Goal: Task Accomplishment & Management: Manage account settings

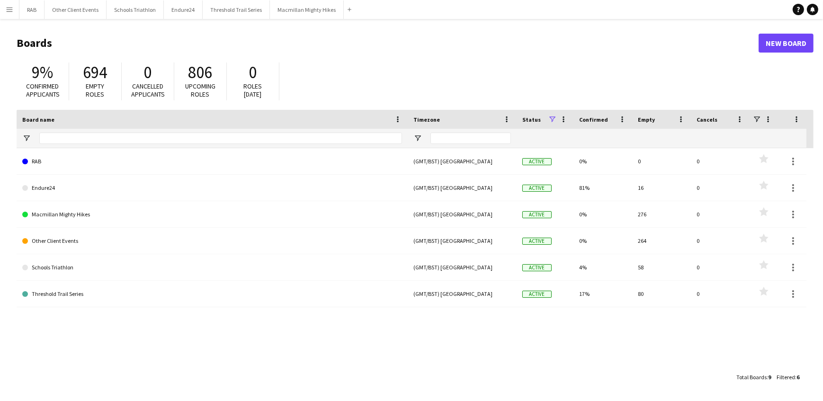
click at [10, 11] on app-icon "Menu" at bounding box center [10, 10] width 8 height 8
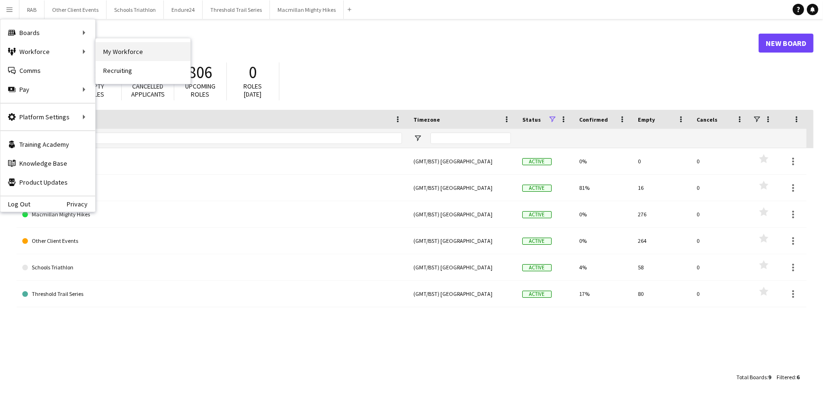
click at [115, 50] on link "My Workforce" at bounding box center [143, 51] width 95 height 19
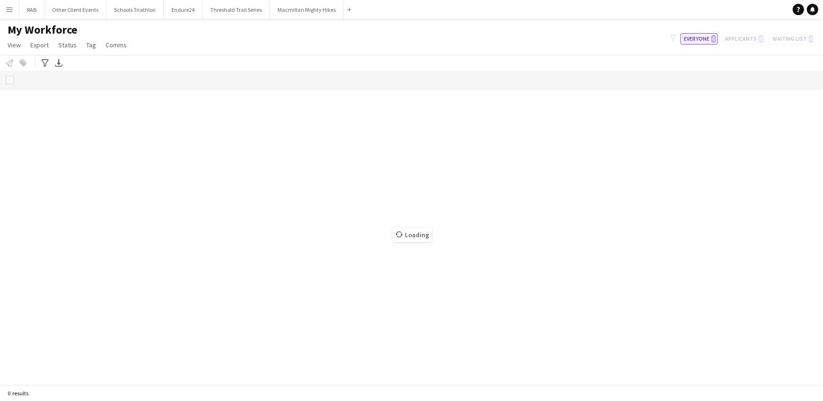
click at [700, 37] on button "Everyone 0" at bounding box center [698, 38] width 37 height 11
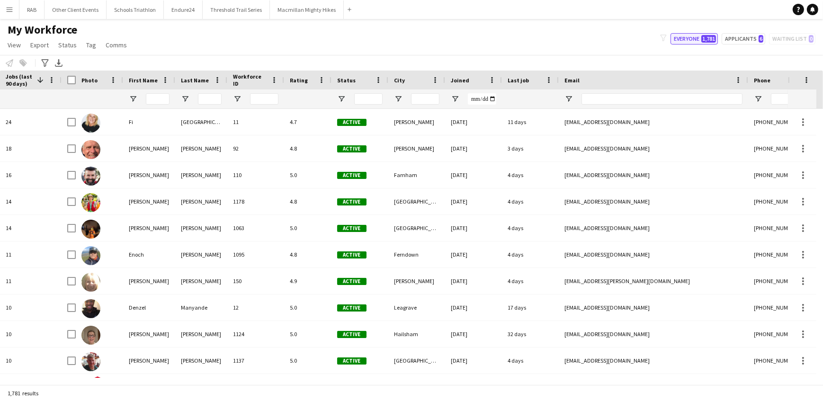
click at [697, 36] on button "Everyone 1,781" at bounding box center [693, 38] width 47 height 11
click at [341, 97] on span "Open Filter Menu" at bounding box center [341, 99] width 9 height 9
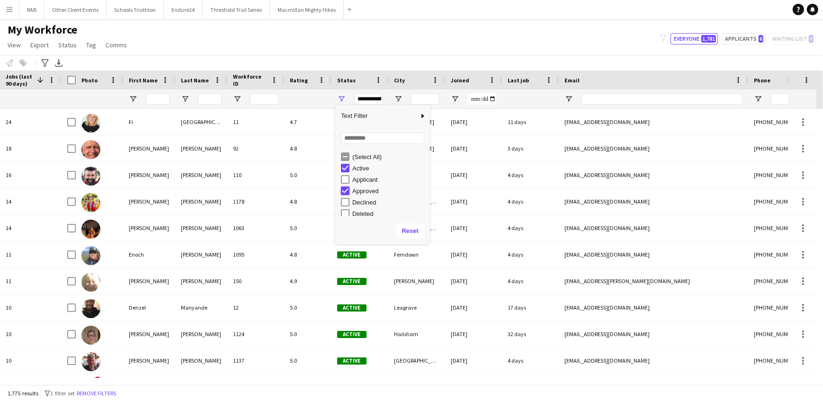
type input "**********"
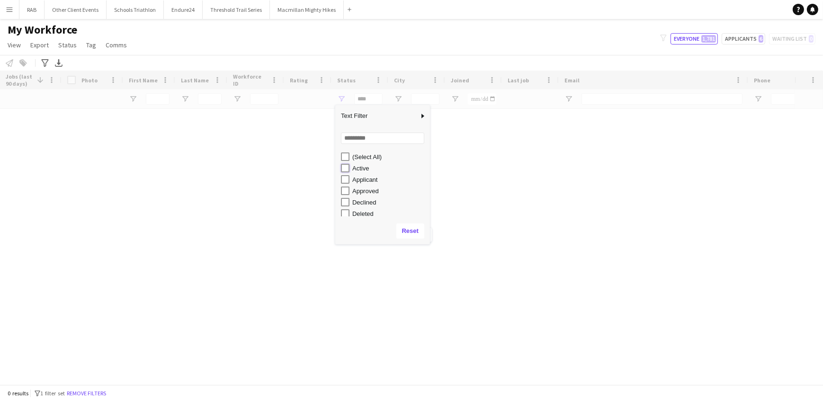
type input "**********"
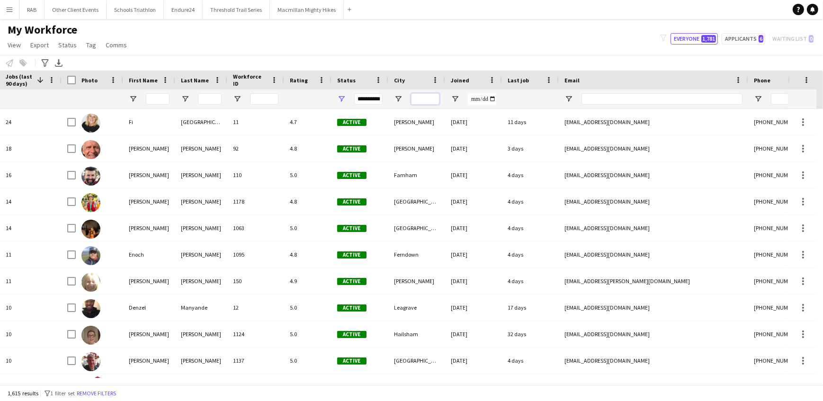
click at [422, 95] on input "City Filter Input" at bounding box center [425, 98] width 28 height 11
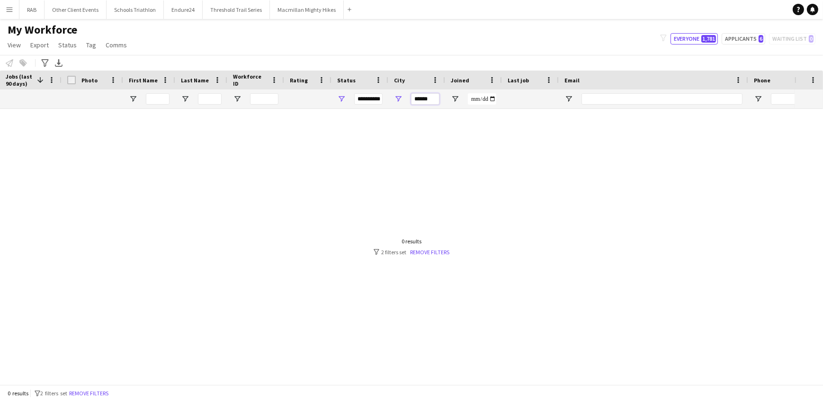
drag, startPoint x: 437, startPoint y: 100, endPoint x: 402, endPoint y: 100, distance: 34.6
click at [402, 100] on div "******" at bounding box center [416, 98] width 57 height 19
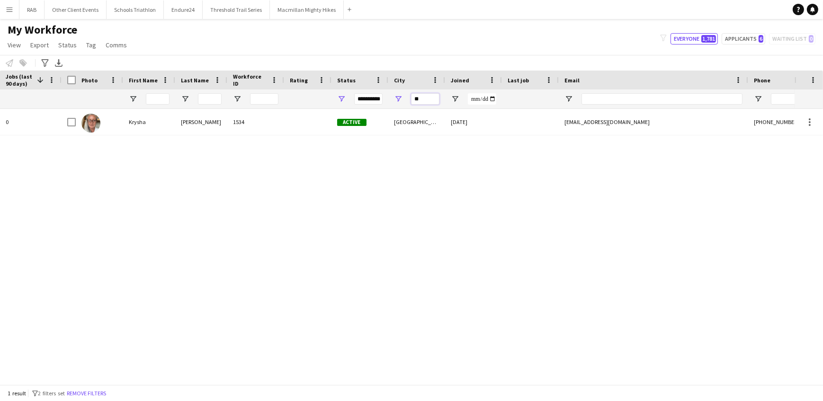
type input "*"
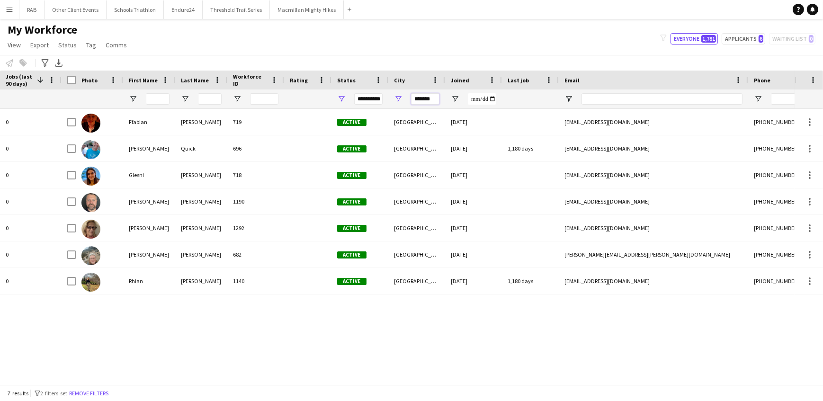
drag, startPoint x: 438, startPoint y: 98, endPoint x: 397, endPoint y: 101, distance: 41.3
click at [397, 101] on div "*******" at bounding box center [416, 98] width 57 height 19
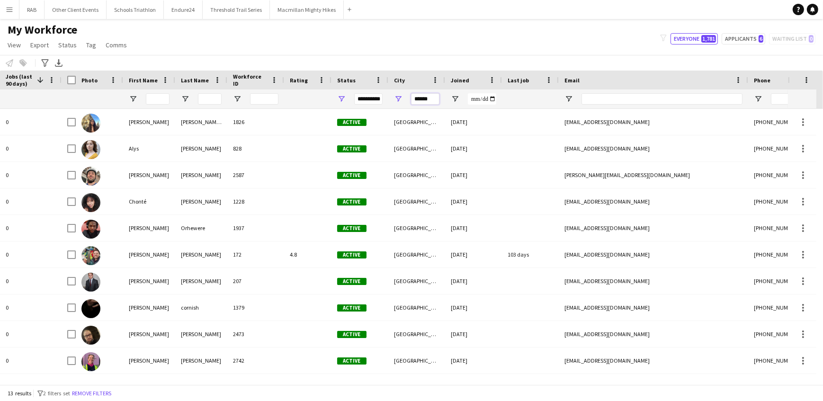
click at [429, 99] on input "******" at bounding box center [425, 98] width 28 height 11
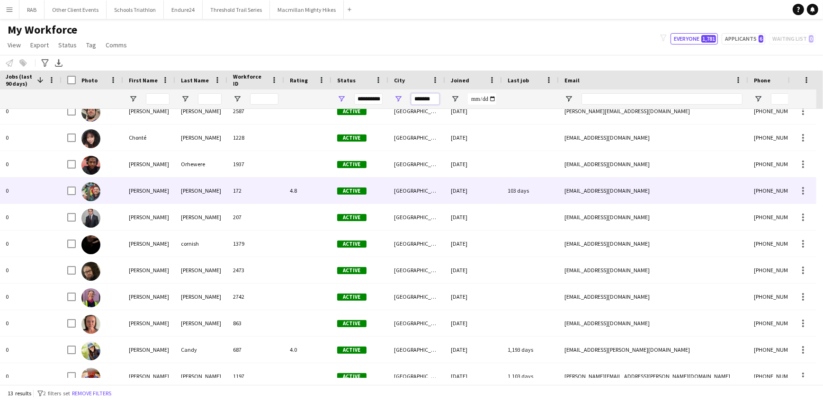
scroll to position [76, 0]
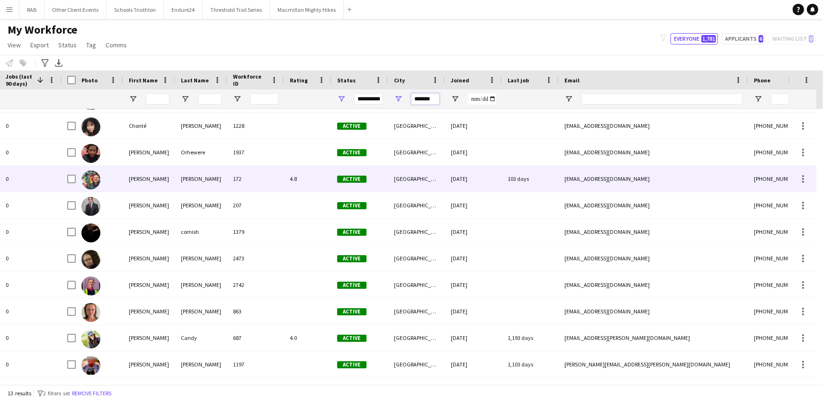
type input "*******"
click at [134, 176] on div "[PERSON_NAME]" at bounding box center [149, 179] width 52 height 26
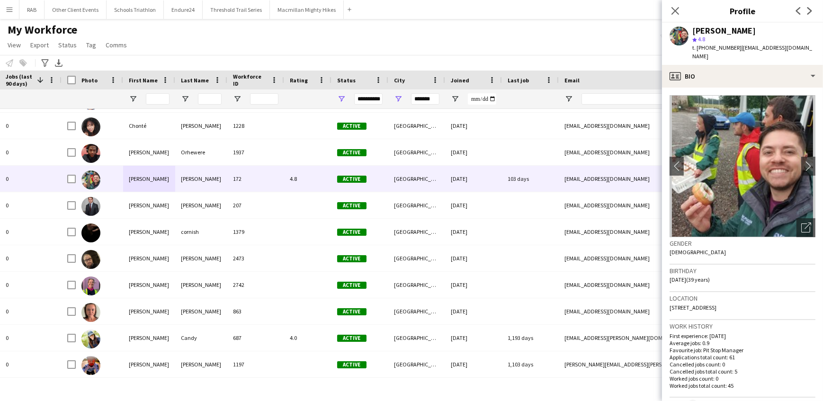
drag, startPoint x: 673, startPoint y: 9, endPoint x: 496, endPoint y: 95, distance: 196.5
click at [673, 9] on icon "Close pop-in" at bounding box center [675, 11] width 8 height 8
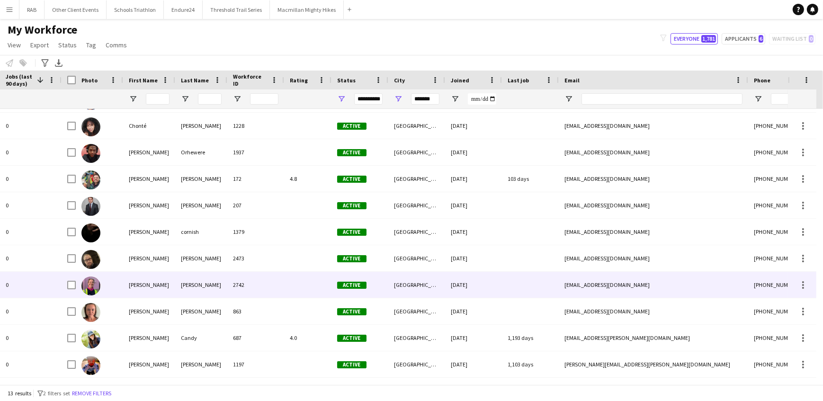
click at [138, 282] on div "[PERSON_NAME]" at bounding box center [149, 285] width 52 height 26
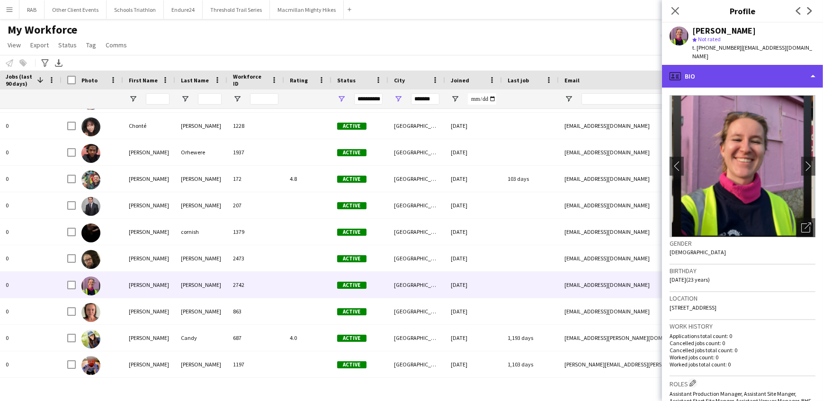
click at [728, 71] on div "profile Bio" at bounding box center [742, 76] width 161 height 23
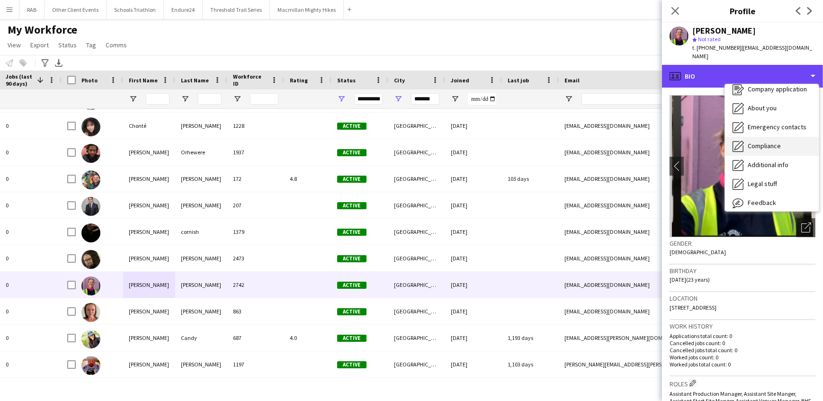
scroll to position [51, 0]
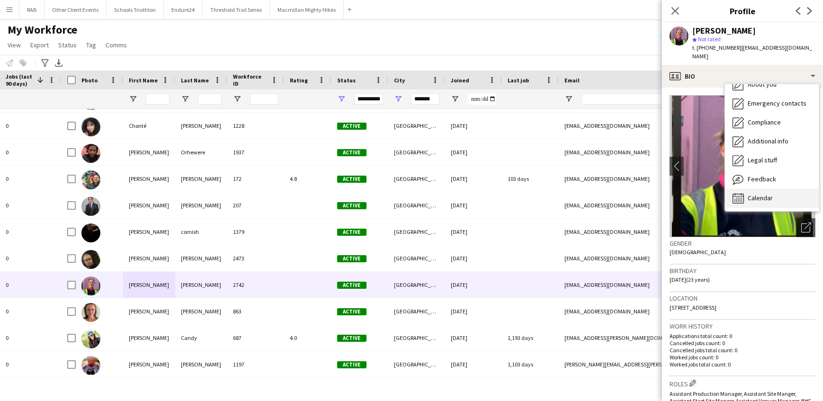
click at [758, 194] on span "Calendar" at bounding box center [760, 198] width 25 height 9
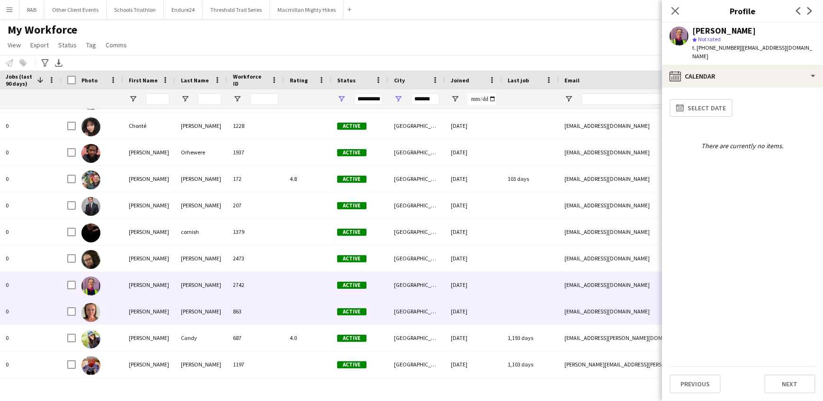
click at [147, 308] on div "[PERSON_NAME]" at bounding box center [149, 311] width 52 height 26
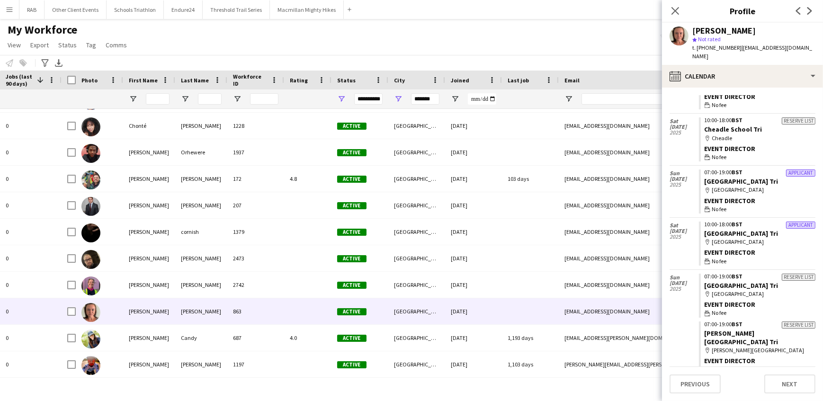
scroll to position [0, 0]
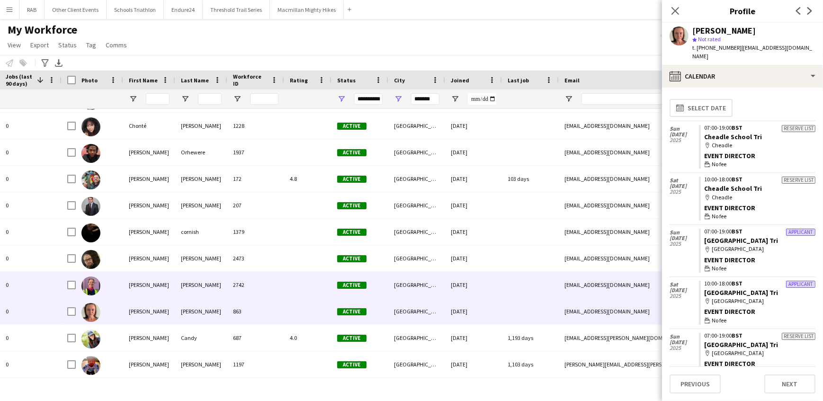
click at [157, 281] on div "[PERSON_NAME]" at bounding box center [149, 285] width 52 height 26
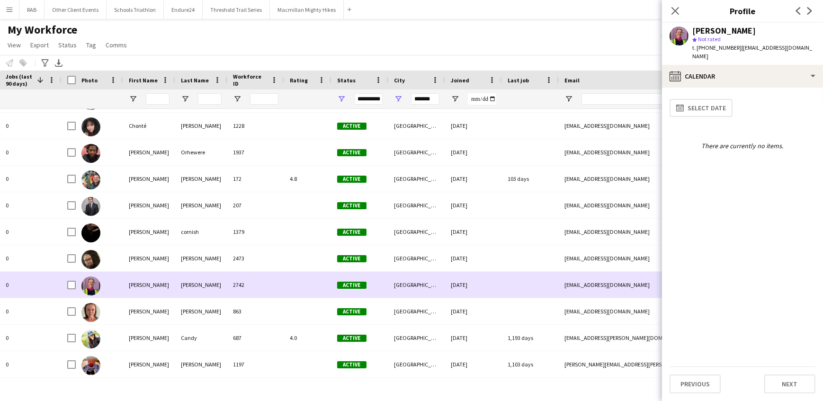
click at [157, 281] on div "[PERSON_NAME]" at bounding box center [149, 285] width 52 height 26
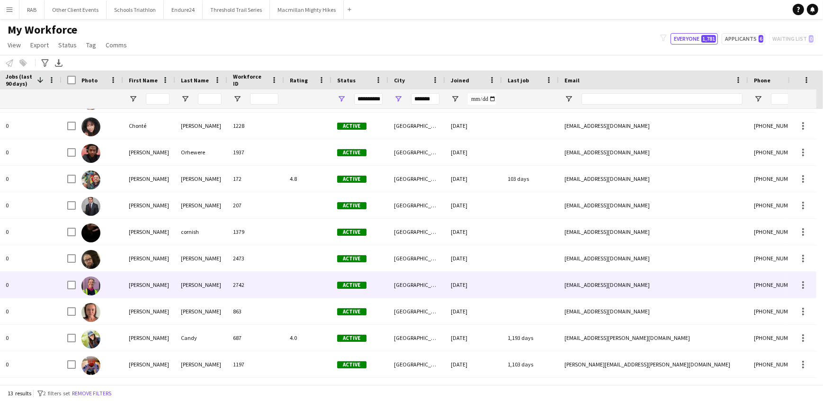
click at [157, 281] on div "[PERSON_NAME]" at bounding box center [149, 285] width 52 height 26
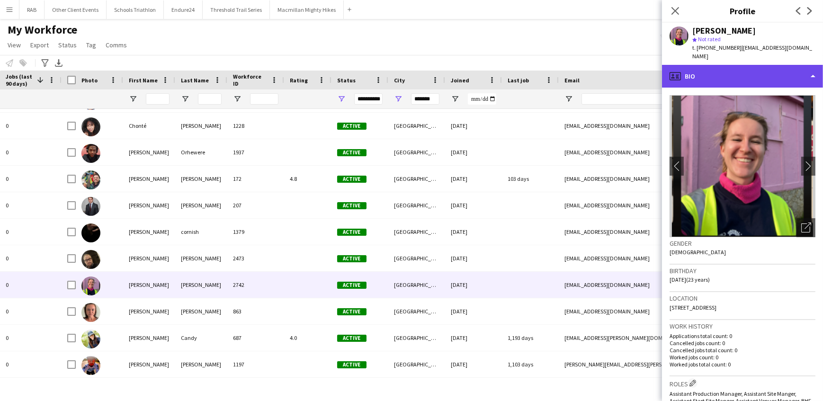
click at [709, 65] on div "profile Bio" at bounding box center [742, 76] width 161 height 23
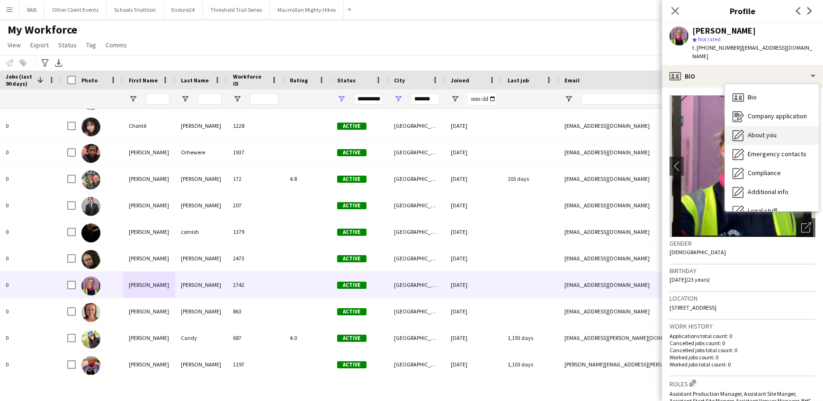
click at [746, 126] on div "About you About you" at bounding box center [772, 135] width 94 height 19
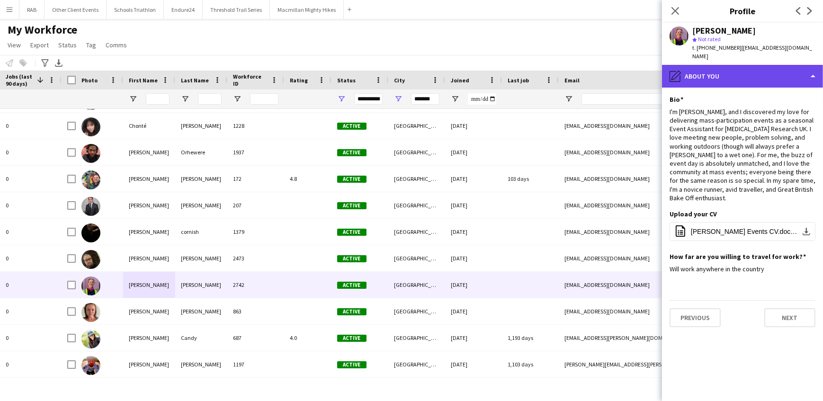
click at [706, 65] on div "pencil4 About you" at bounding box center [742, 76] width 161 height 23
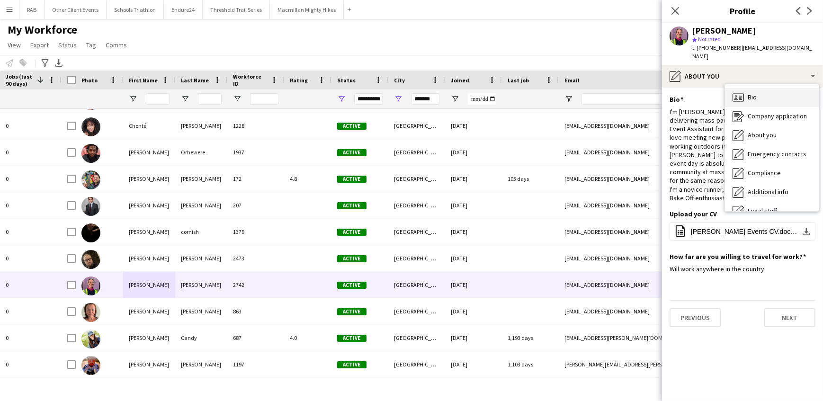
click at [750, 93] on span "Bio" at bounding box center [752, 97] width 9 height 9
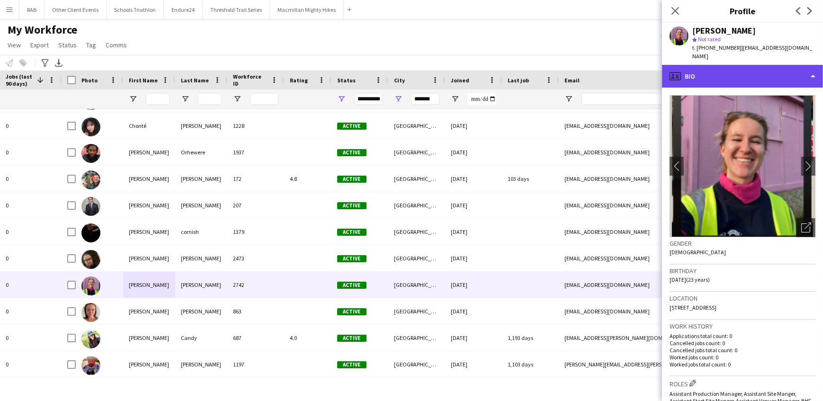
click at [723, 68] on div "profile Bio" at bounding box center [742, 76] width 161 height 23
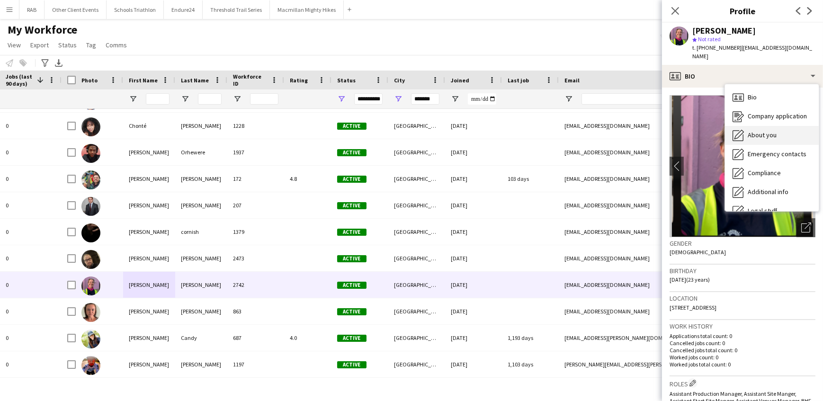
click at [759, 131] on span "About you" at bounding box center [762, 135] width 29 height 9
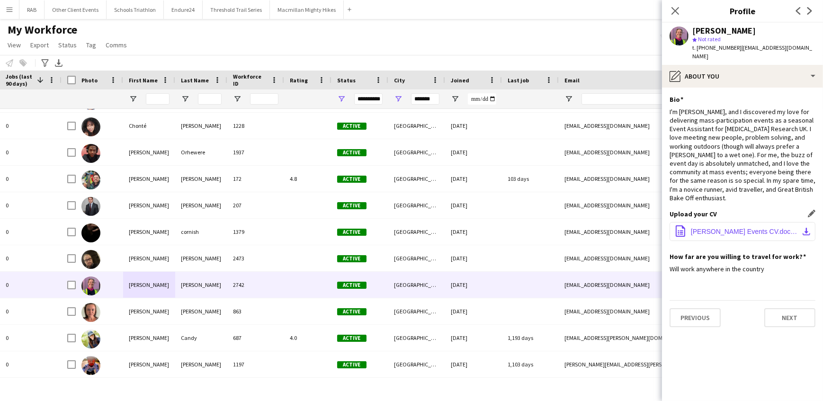
click at [723, 228] on span "[PERSON_NAME] Events CV.docx (2).pdf" at bounding box center [744, 232] width 107 height 8
click at [677, 9] on icon at bounding box center [674, 10] width 9 height 9
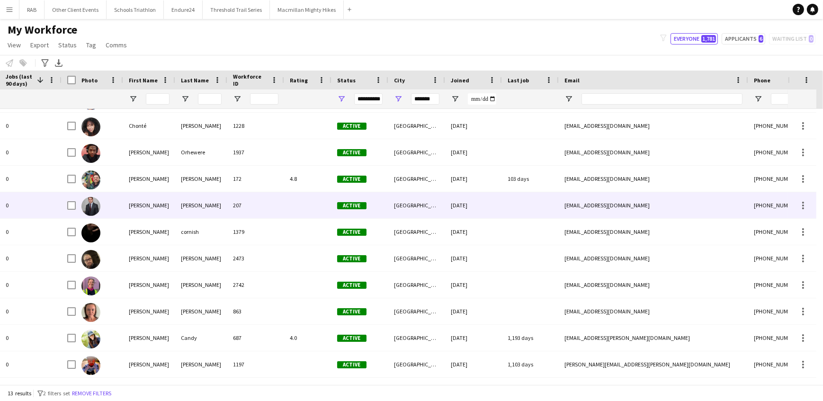
click at [154, 203] on div "[PERSON_NAME]" at bounding box center [149, 205] width 52 height 26
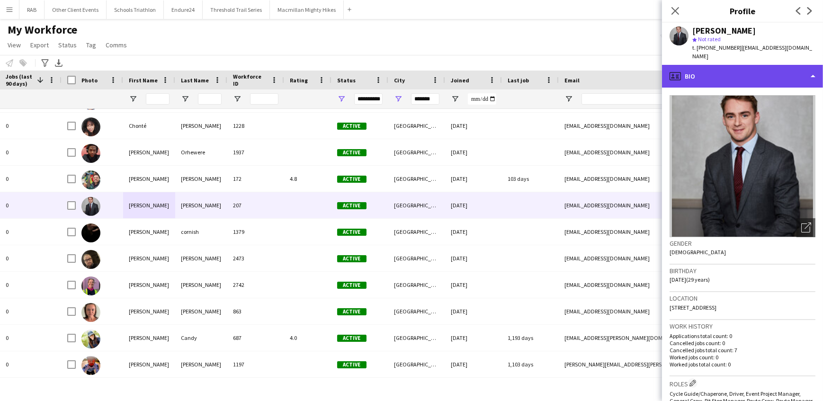
click at [716, 67] on div "profile Bio" at bounding box center [742, 76] width 161 height 23
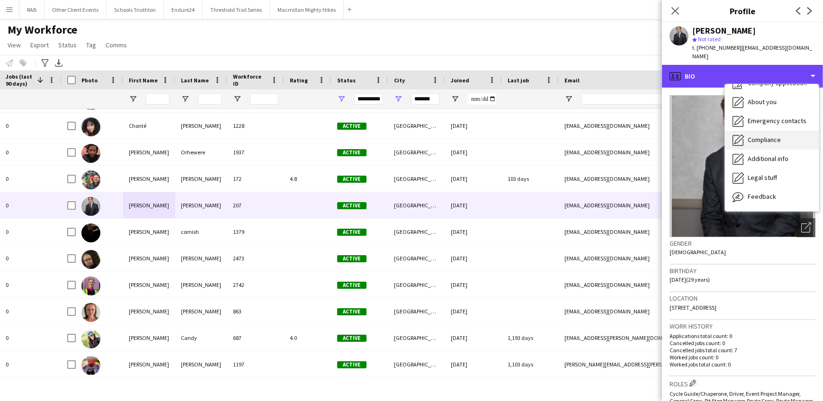
scroll to position [51, 0]
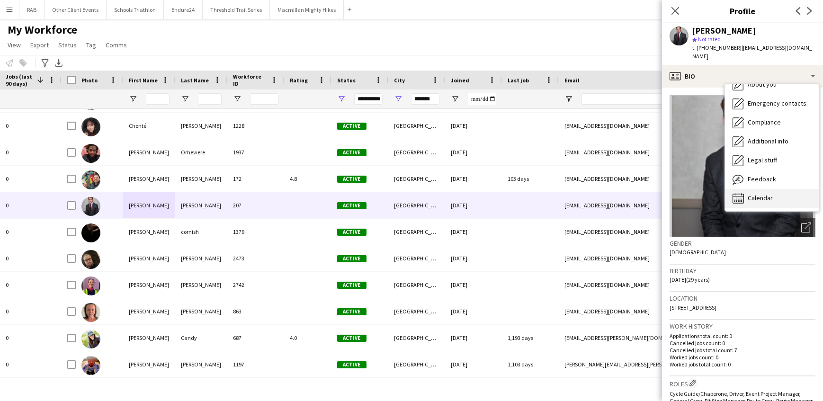
click at [754, 194] on span "Calendar" at bounding box center [760, 198] width 25 height 9
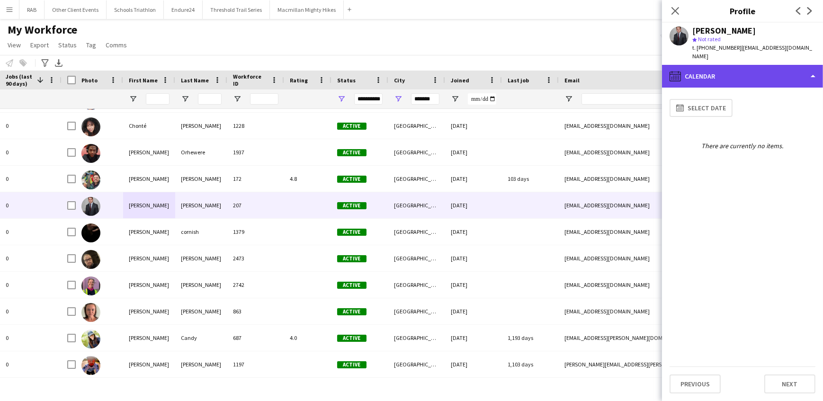
click at [720, 66] on div "calendar-full Calendar" at bounding box center [742, 76] width 161 height 23
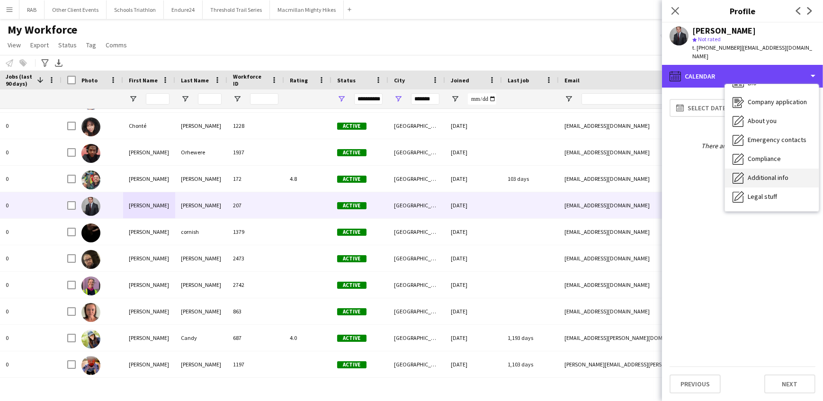
scroll to position [0, 0]
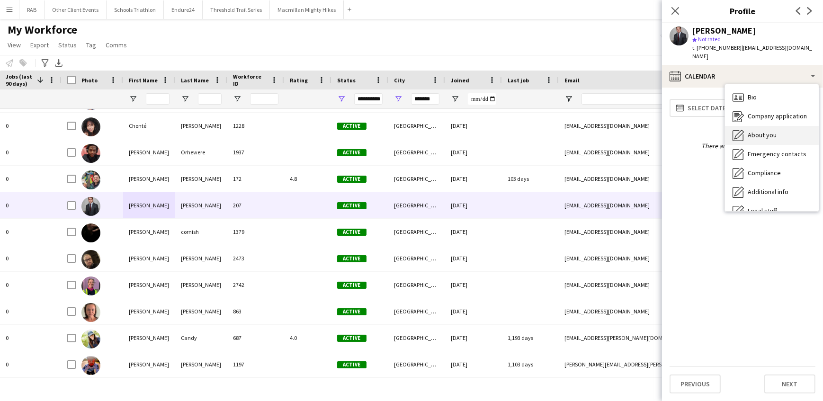
click at [758, 131] on span "About you" at bounding box center [762, 135] width 29 height 9
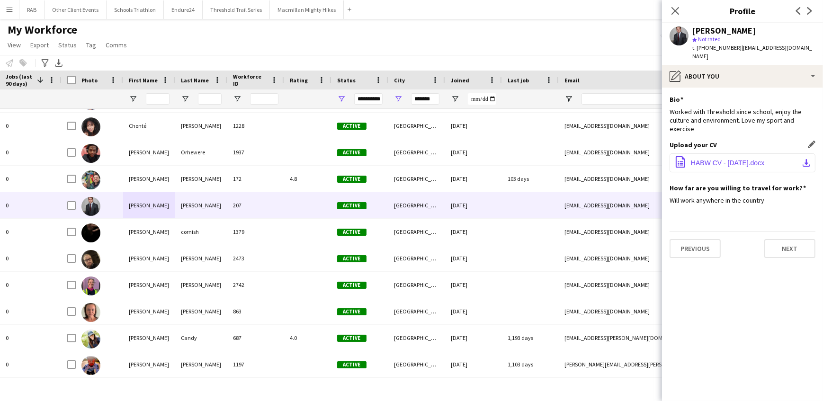
click at [707, 159] on span "HABW CV - [DATE].docx" at bounding box center [727, 163] width 73 height 8
click at [710, 159] on span "HABW CV - [DATE].docx" at bounding box center [727, 163] width 73 height 8
click at [713, 159] on span "HABW CV - [DATE].docx" at bounding box center [727, 163] width 73 height 8
click at [806, 159] on app-icon "download-bottom" at bounding box center [807, 163] width 8 height 8
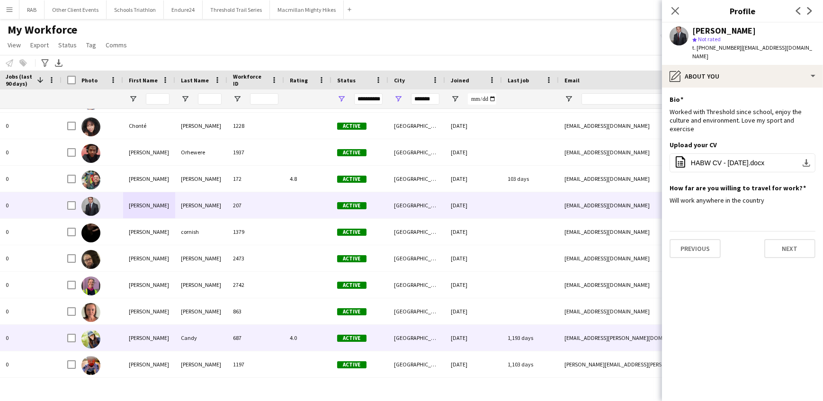
click at [168, 338] on div "[PERSON_NAME]" at bounding box center [149, 338] width 52 height 26
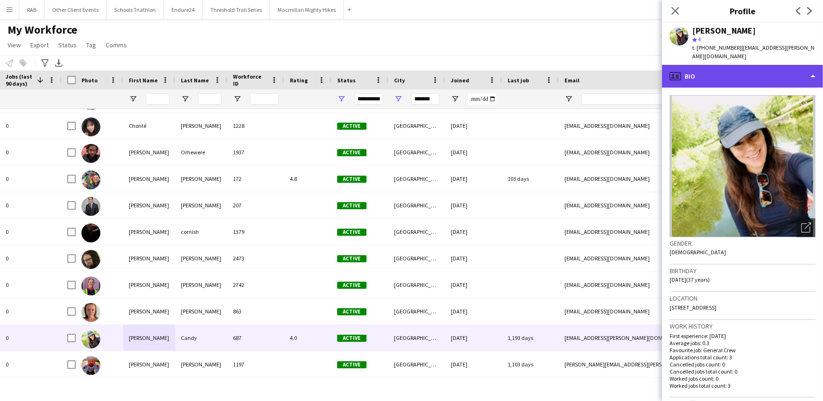
click at [729, 78] on div "profile Bio" at bounding box center [742, 76] width 161 height 23
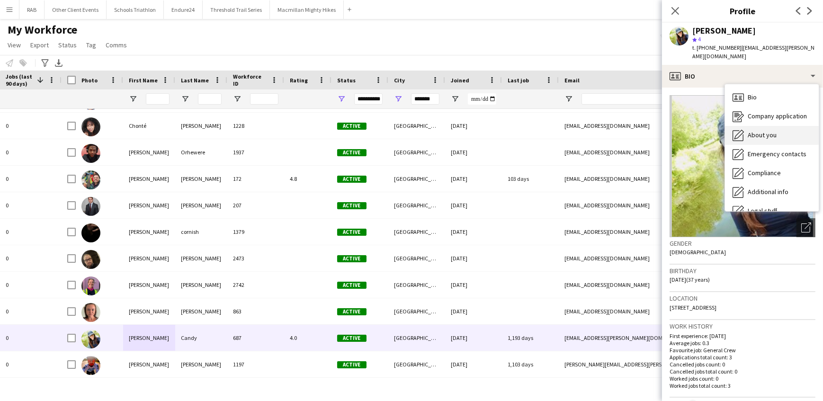
click at [758, 133] on span "About you" at bounding box center [762, 135] width 29 height 9
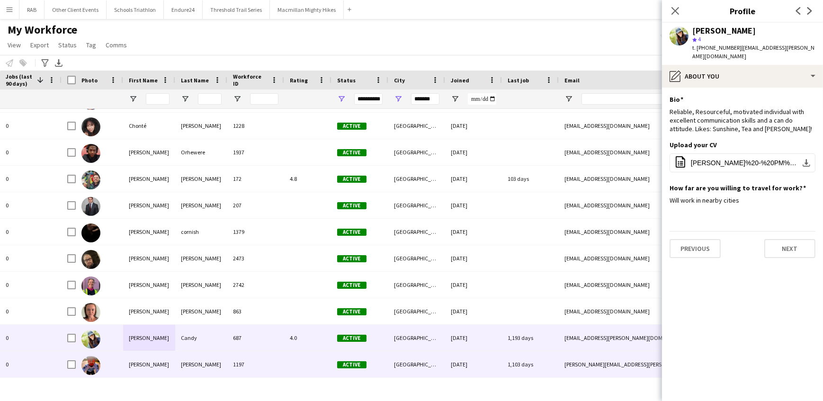
click at [136, 363] on div "[PERSON_NAME]" at bounding box center [149, 364] width 52 height 26
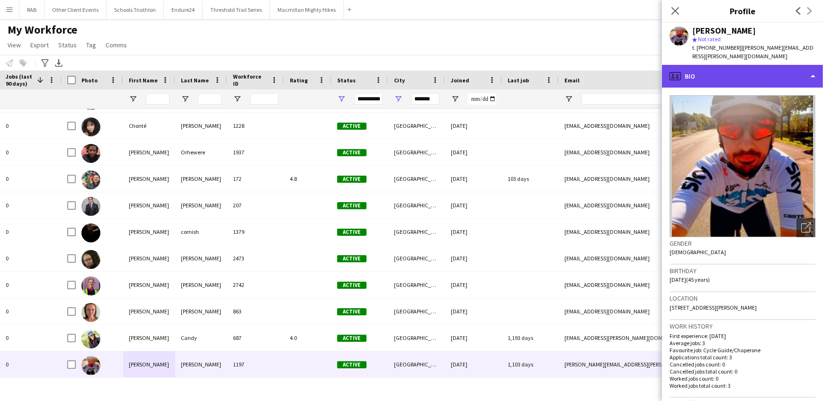
click at [803, 70] on div "profile Bio" at bounding box center [742, 76] width 161 height 23
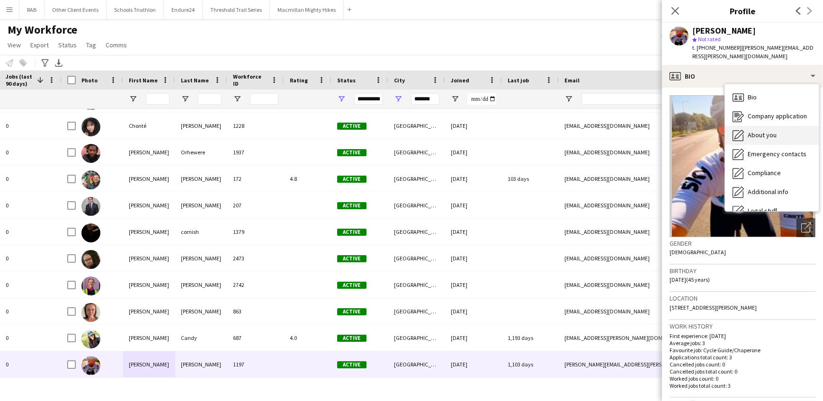
click at [748, 131] on span "About you" at bounding box center [762, 135] width 29 height 9
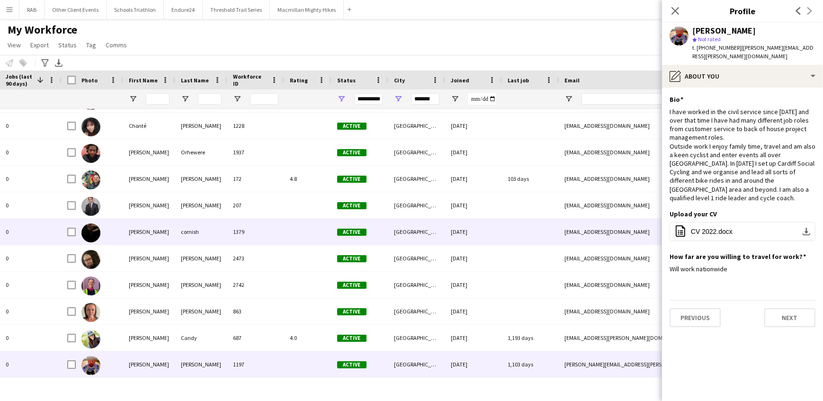
click at [146, 227] on div "[PERSON_NAME]" at bounding box center [149, 232] width 52 height 26
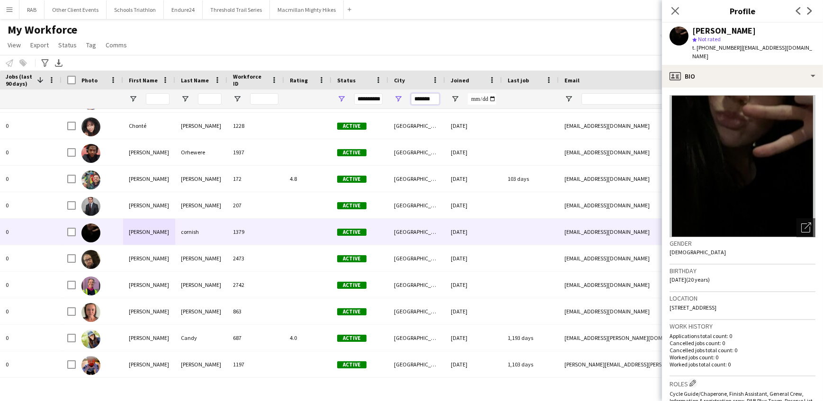
drag, startPoint x: 431, startPoint y: 99, endPoint x: 402, endPoint y: 99, distance: 28.4
click at [402, 99] on div "*******" at bounding box center [416, 98] width 57 height 19
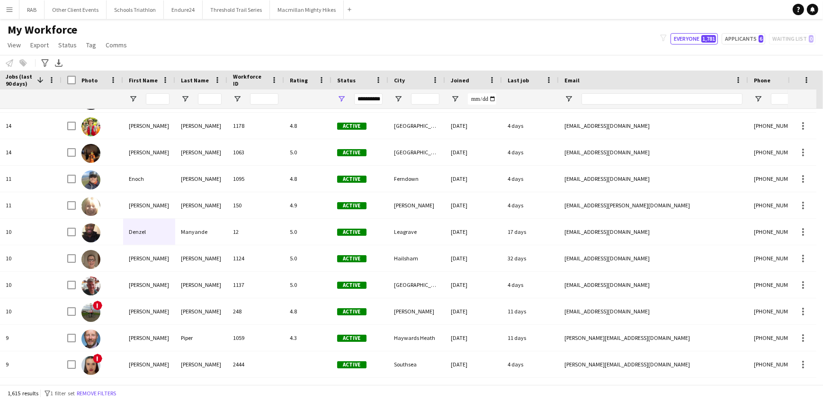
click at [399, 77] on span "City" at bounding box center [399, 80] width 11 height 7
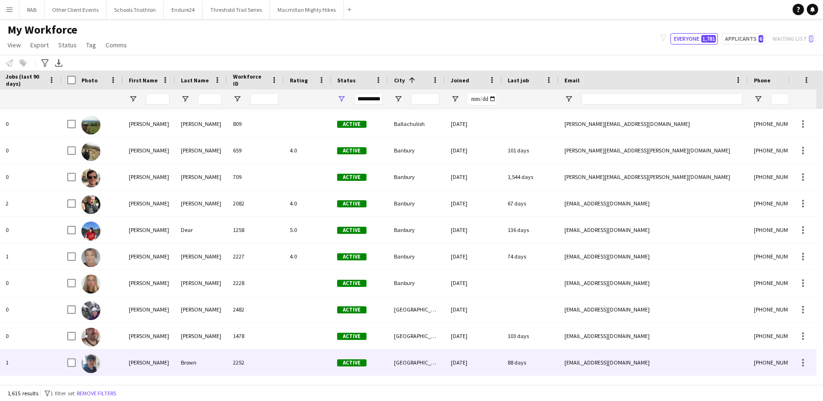
scroll to position [1463, 0]
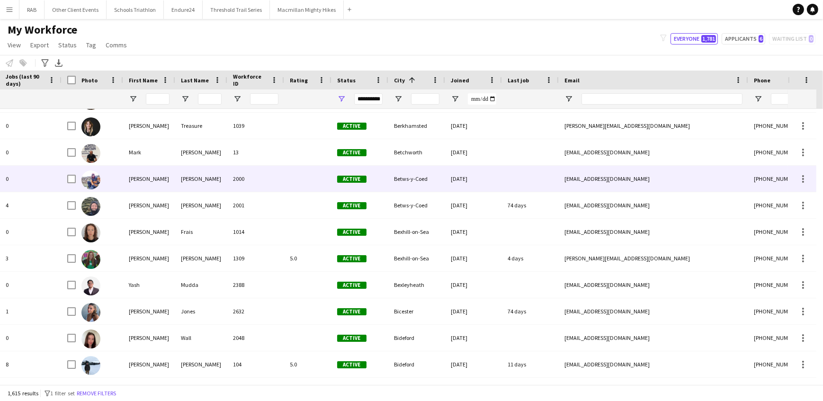
click at [411, 177] on div "Betws-y-Coed" at bounding box center [416, 179] width 57 height 26
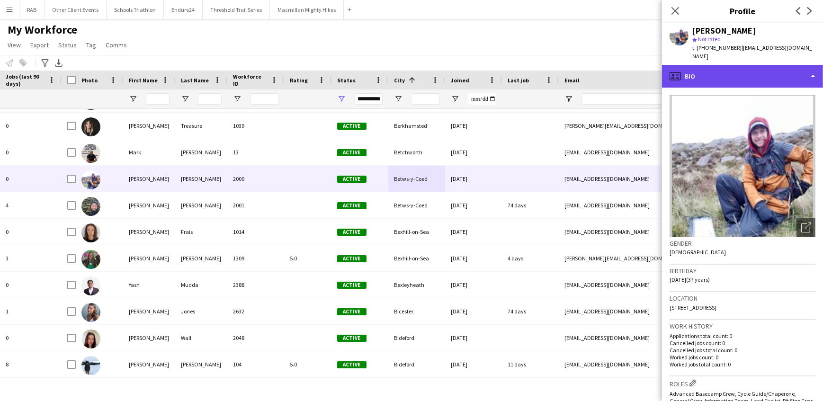
drag, startPoint x: 723, startPoint y: 67, endPoint x: 734, endPoint y: 71, distance: 12.3
click at [723, 67] on div "profile Bio" at bounding box center [742, 76] width 161 height 23
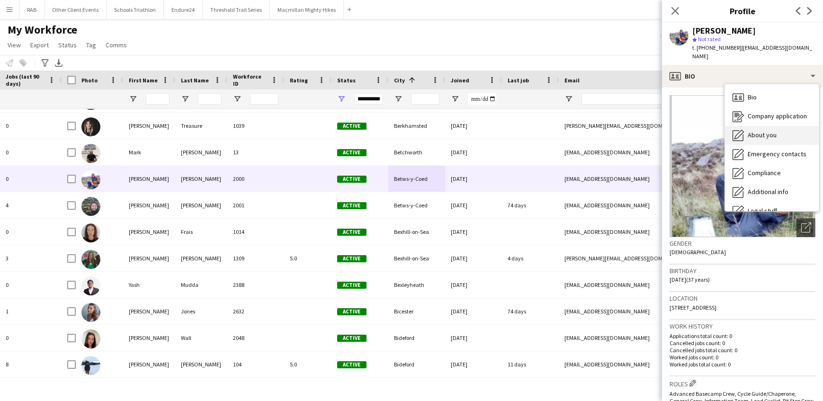
click at [750, 131] on span "About you" at bounding box center [762, 135] width 29 height 9
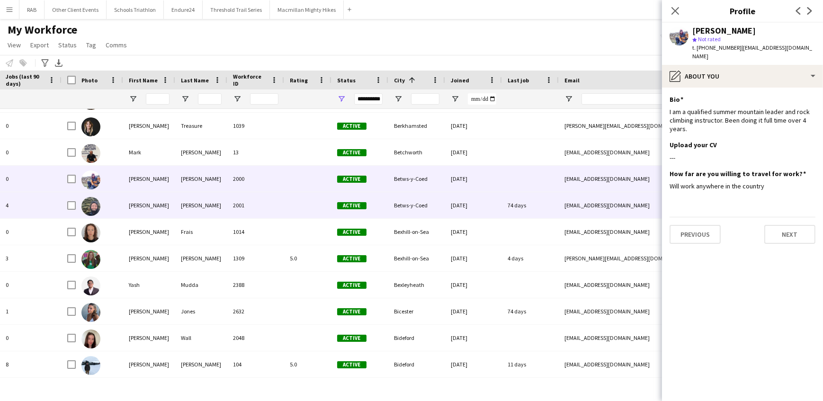
click at [189, 206] on div "[PERSON_NAME]" at bounding box center [201, 205] width 52 height 26
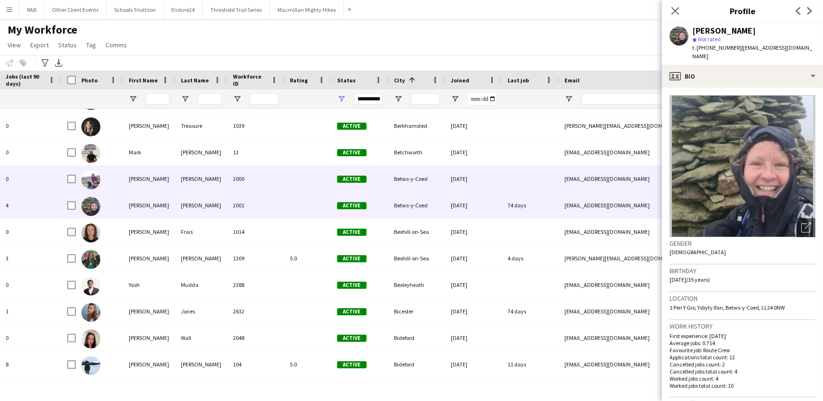
click at [395, 175] on div "Betws-y-Coed" at bounding box center [416, 179] width 57 height 26
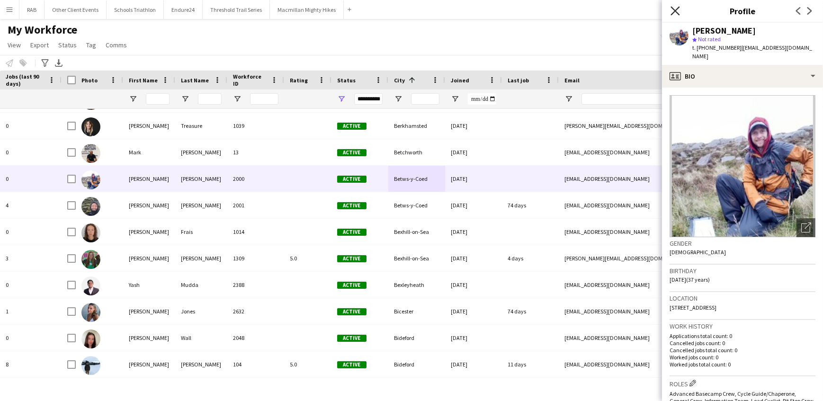
click at [676, 11] on icon at bounding box center [674, 10] width 9 height 9
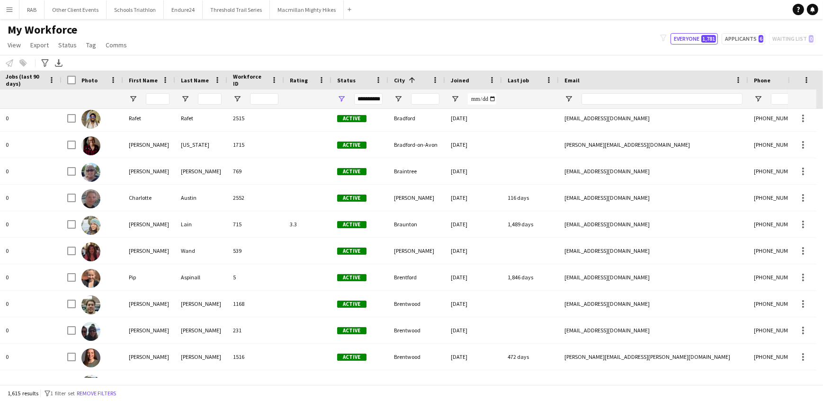
scroll to position [5555, 0]
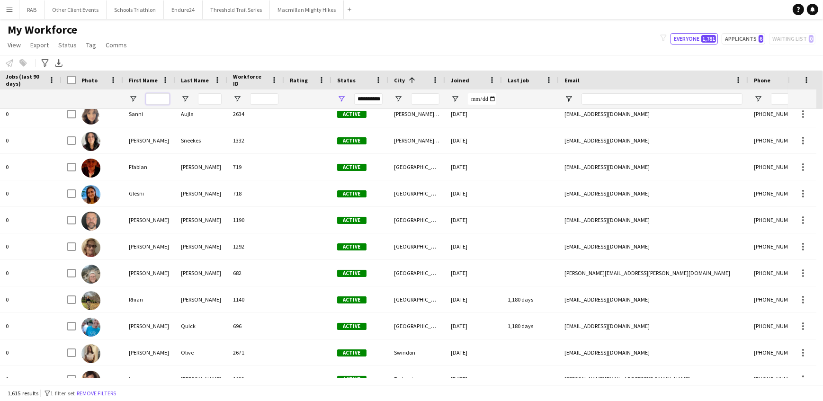
click at [154, 98] on input "First Name Filter Input" at bounding box center [158, 98] width 24 height 11
type input "*"
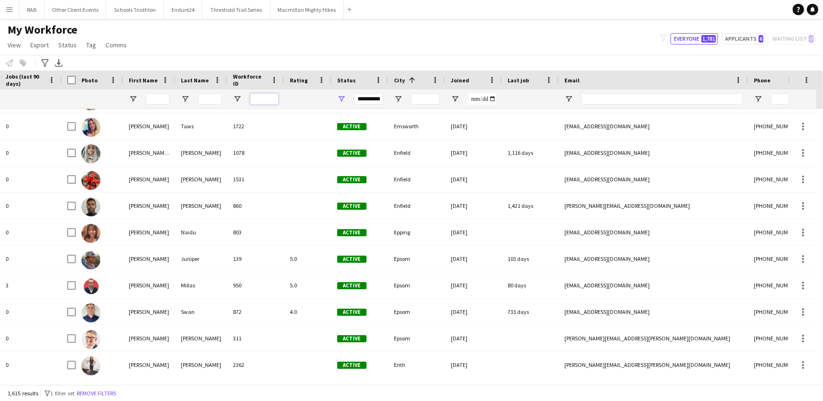
click at [255, 98] on input "Workforce ID Filter Input" at bounding box center [264, 98] width 28 height 11
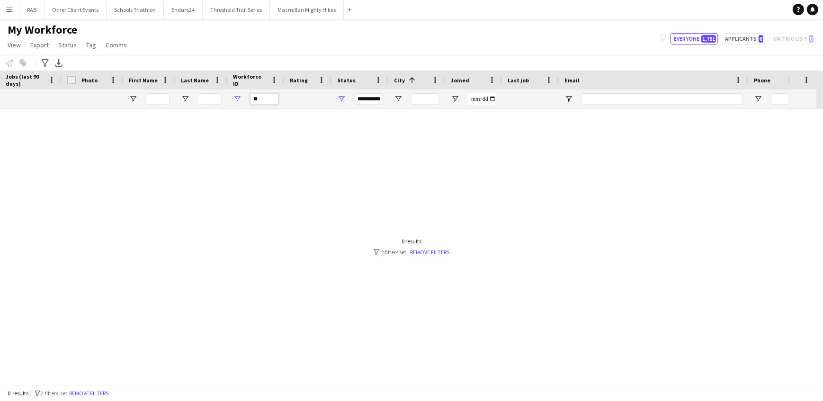
scroll to position [0, 0]
type input "*****"
click at [433, 250] on link "Remove filters" at bounding box center [429, 252] width 39 height 7
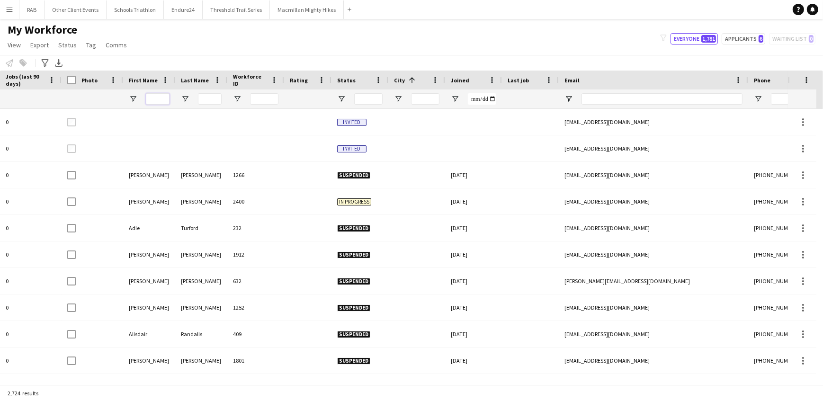
click at [156, 97] on input "First Name Filter Input" at bounding box center [158, 98] width 24 height 11
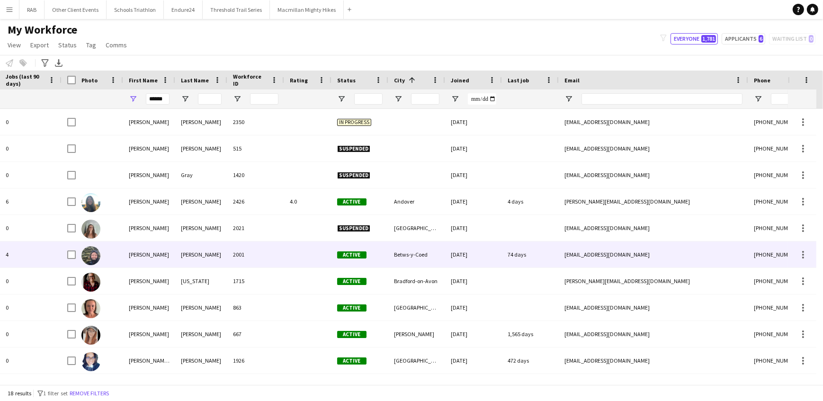
click at [171, 256] on div "[PERSON_NAME]" at bounding box center [149, 254] width 52 height 26
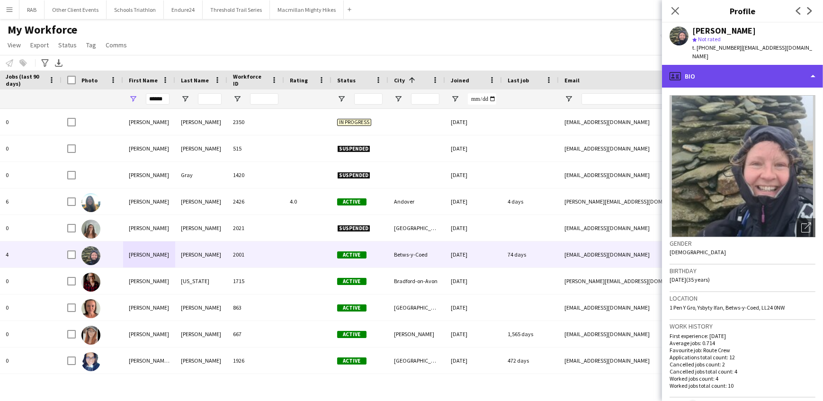
click at [734, 70] on div "profile Bio" at bounding box center [742, 76] width 161 height 23
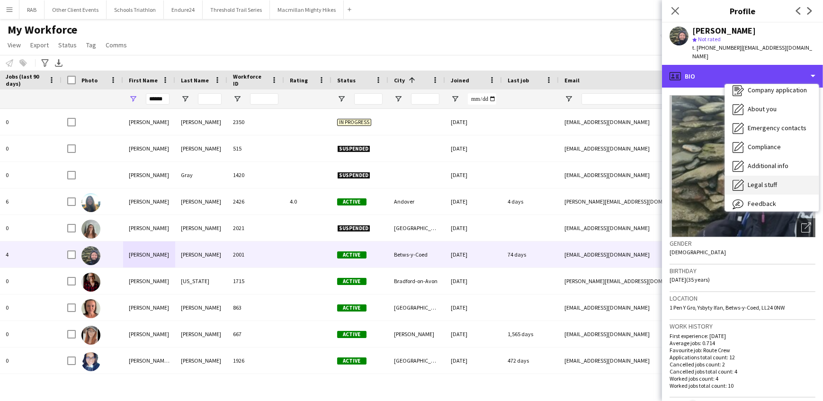
scroll to position [51, 0]
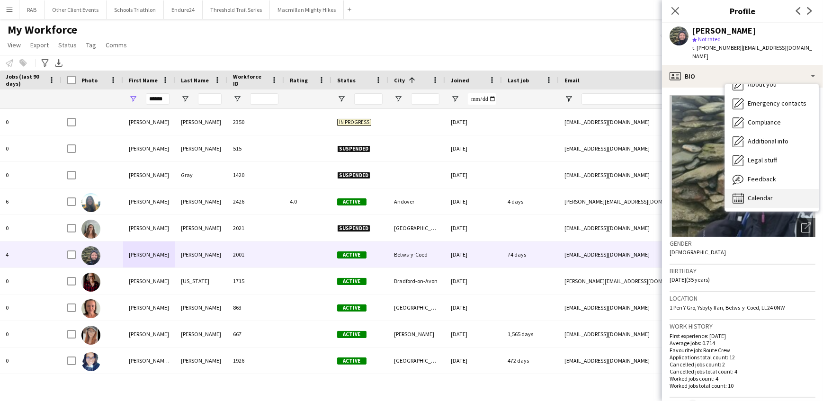
click at [757, 189] on div "Calendar Calendar" at bounding box center [772, 198] width 94 height 19
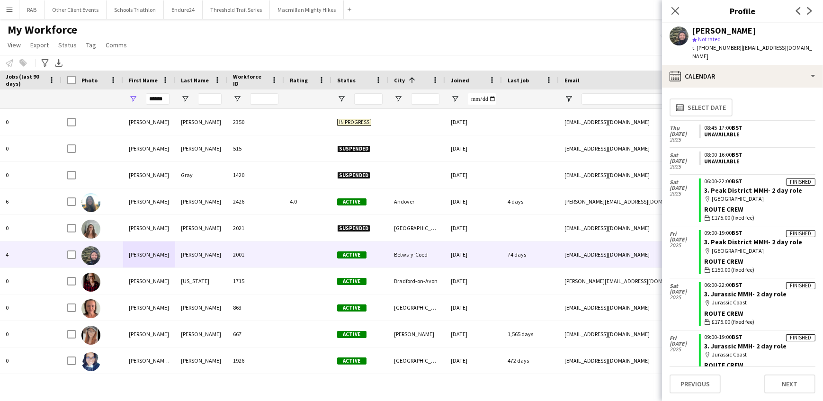
scroll to position [0, 0]
drag, startPoint x: 168, startPoint y: 99, endPoint x: 126, endPoint y: 104, distance: 41.9
click at [128, 104] on div "******" at bounding box center [149, 98] width 52 height 19
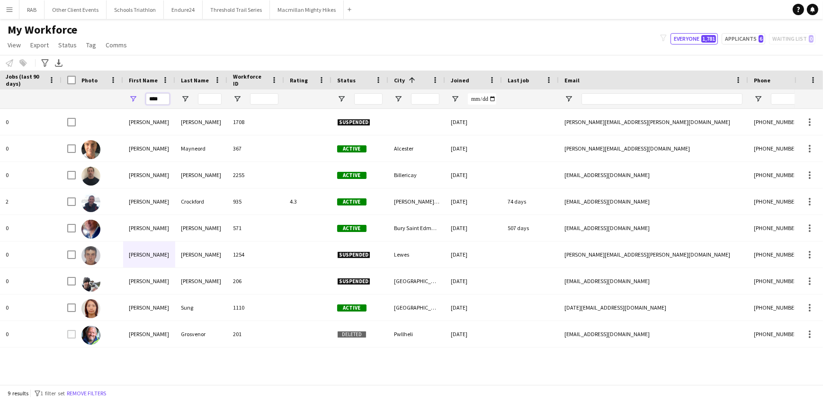
drag, startPoint x: 165, startPoint y: 99, endPoint x: 138, endPoint y: 100, distance: 26.6
click at [138, 100] on div "****" at bounding box center [149, 98] width 52 height 19
type input "******"
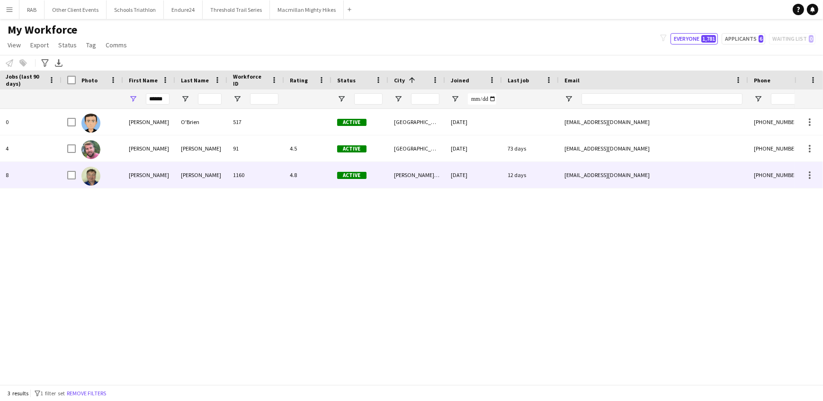
click at [153, 175] on div "[PERSON_NAME]" at bounding box center [149, 175] width 52 height 26
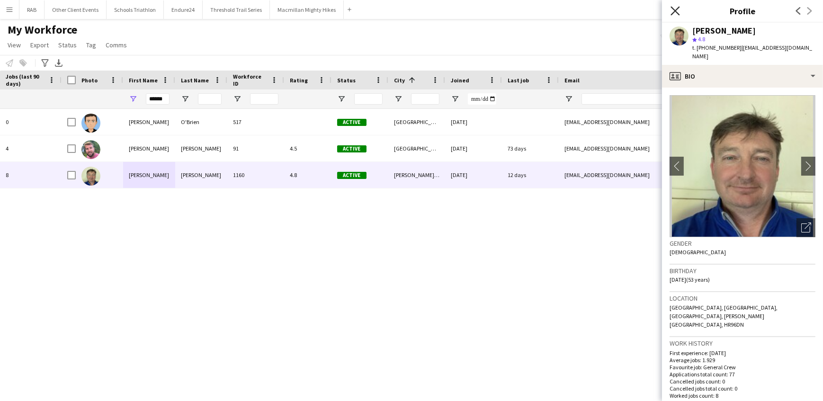
click at [676, 10] on icon at bounding box center [674, 10] width 9 height 9
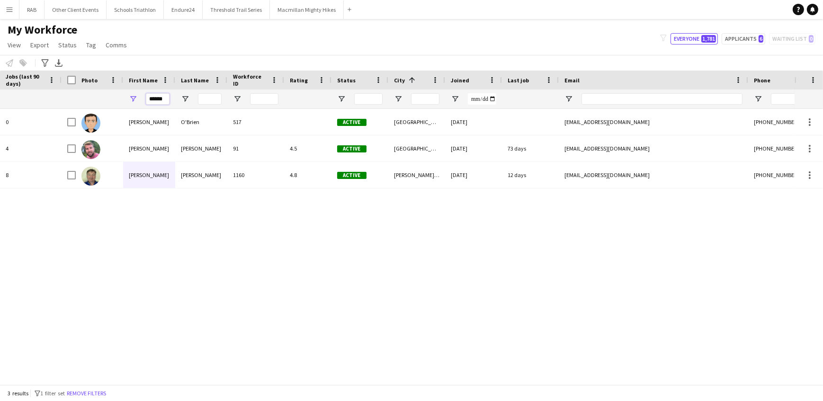
drag, startPoint x: 163, startPoint y: 101, endPoint x: 136, endPoint y: 101, distance: 27.5
click at [136, 101] on div "******" at bounding box center [149, 98] width 52 height 19
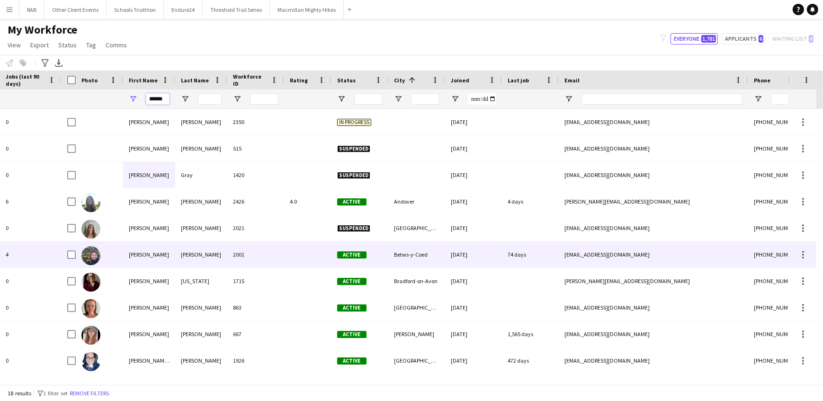
type input "******"
click at [157, 249] on div "[PERSON_NAME]" at bounding box center [149, 254] width 52 height 26
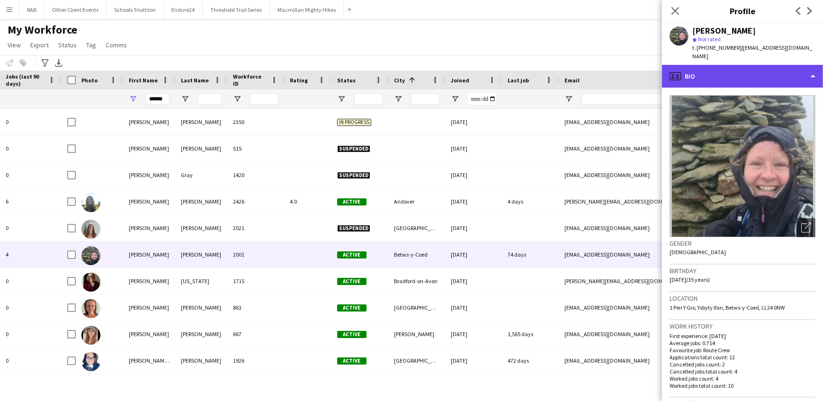
click at [716, 66] on div "profile Bio" at bounding box center [742, 76] width 161 height 23
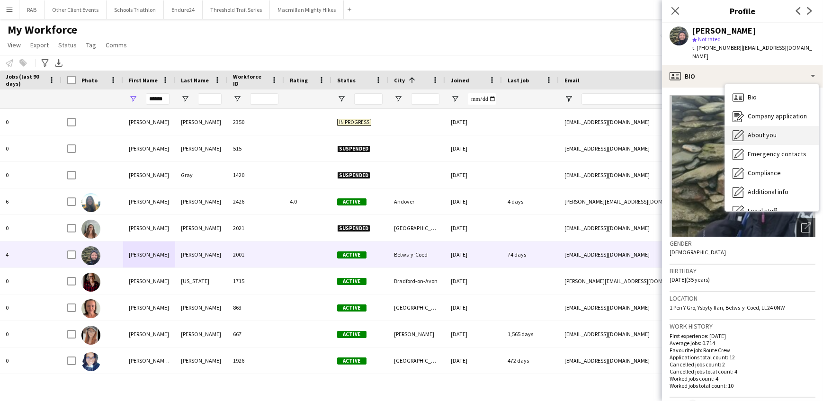
click at [757, 131] on span "About you" at bounding box center [762, 135] width 29 height 9
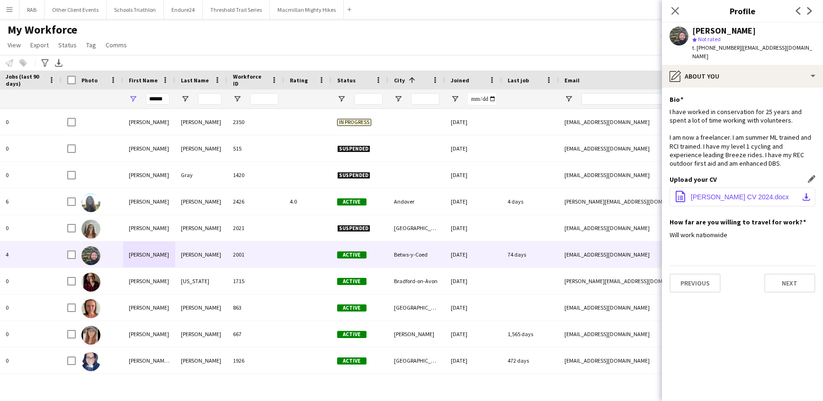
click at [705, 193] on span "[PERSON_NAME] CV 2024.docx" at bounding box center [740, 197] width 98 height 8
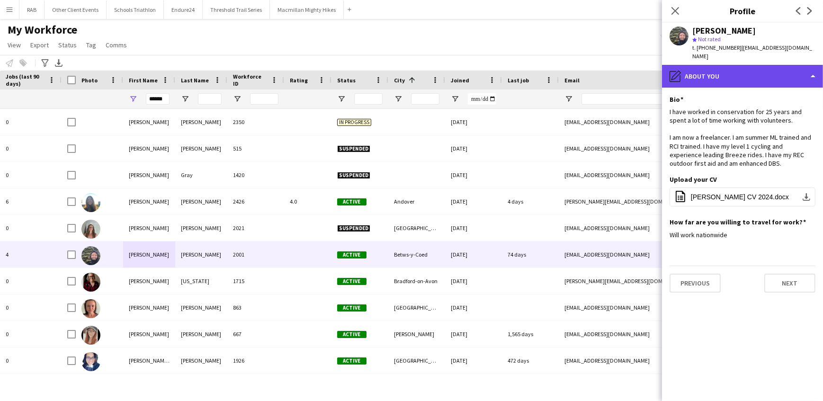
click at [794, 68] on div "pencil4 About you" at bounding box center [742, 76] width 161 height 23
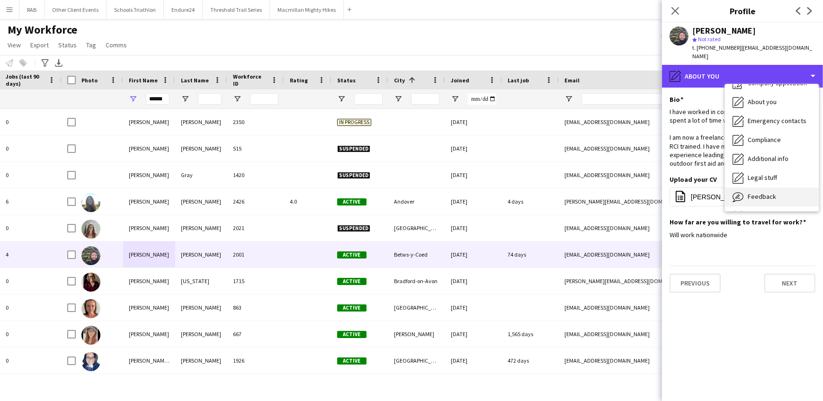
scroll to position [51, 0]
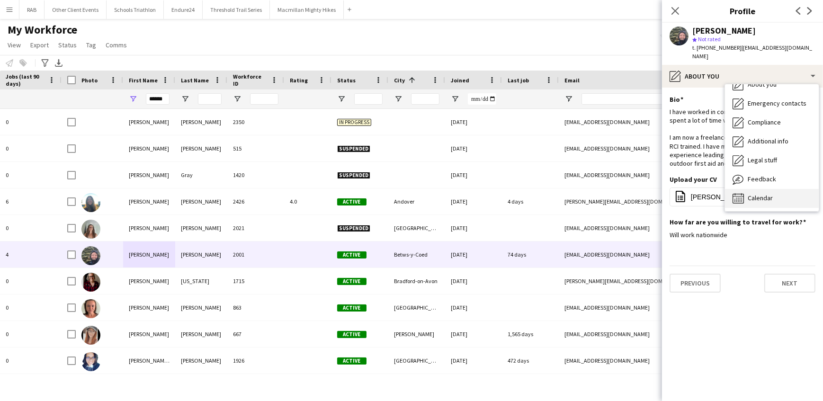
click at [758, 189] on div "Calendar Calendar" at bounding box center [772, 198] width 94 height 19
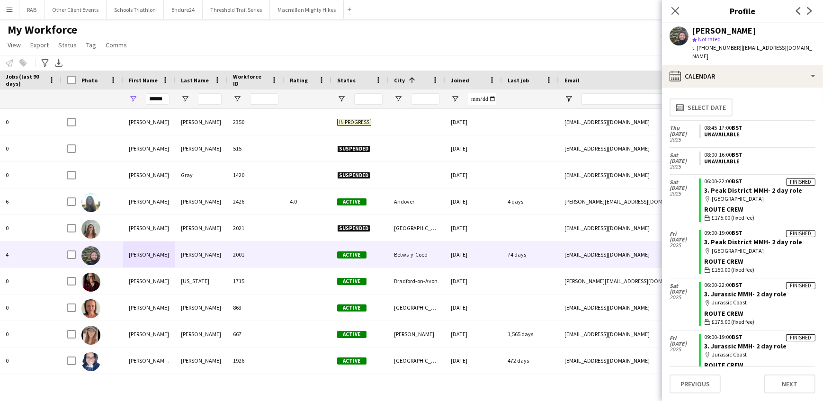
scroll to position [0, 0]
click at [721, 187] on link "3. Peak District MMH- 2 day role" at bounding box center [754, 191] width 98 height 9
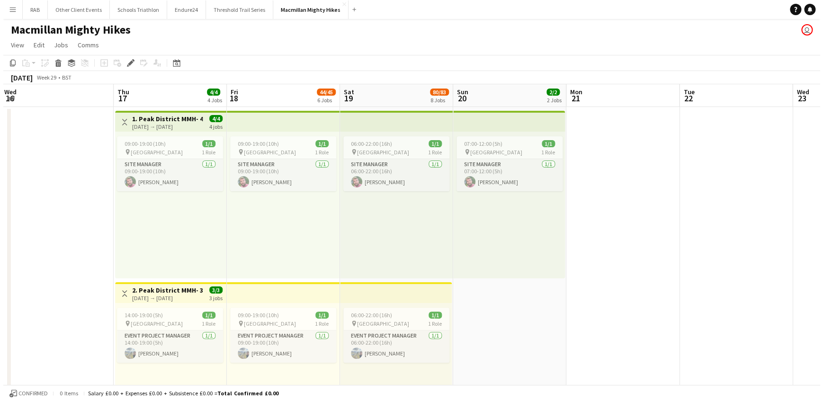
scroll to position [0, 223]
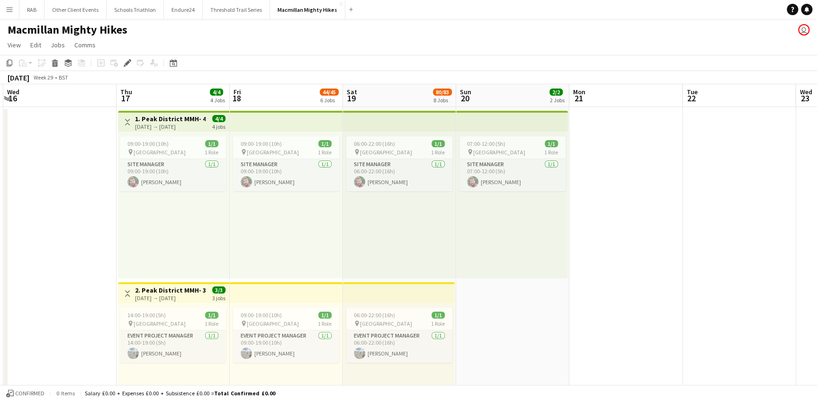
drag, startPoint x: 173, startPoint y: 99, endPoint x: 276, endPoint y: 99, distance: 102.3
click at [4, 5] on button "Menu" at bounding box center [9, 9] width 19 height 19
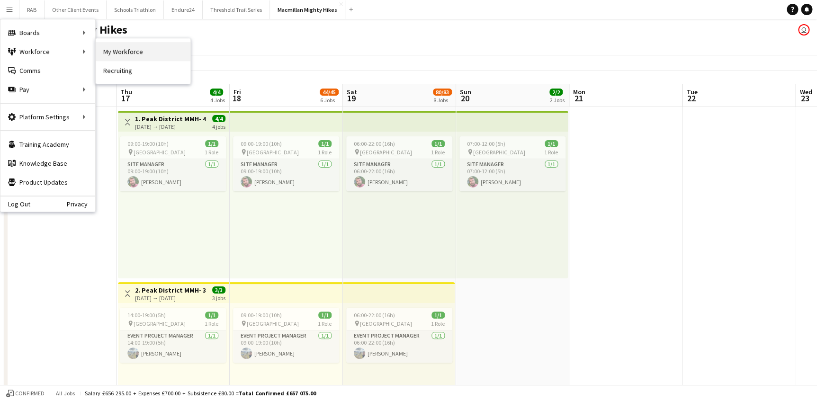
click at [113, 51] on link "My Workforce" at bounding box center [143, 51] width 95 height 19
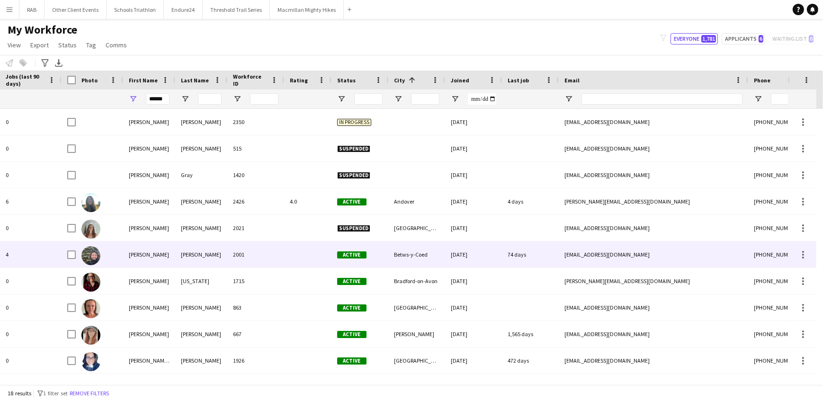
click at [135, 254] on div "[PERSON_NAME]" at bounding box center [149, 254] width 52 height 26
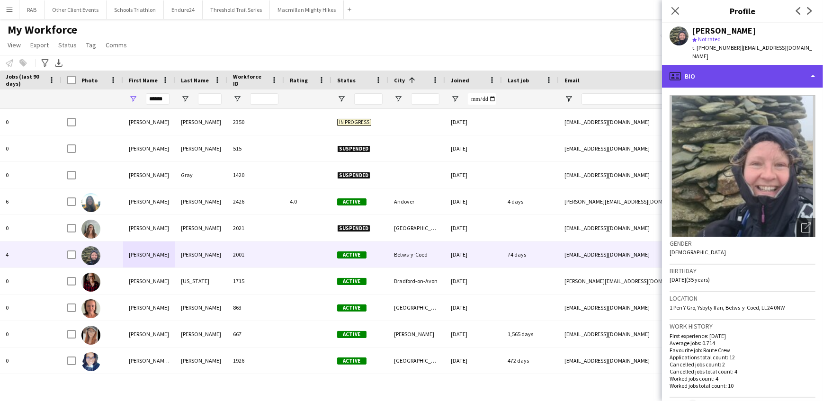
click at [764, 65] on div "profile Bio" at bounding box center [742, 76] width 161 height 23
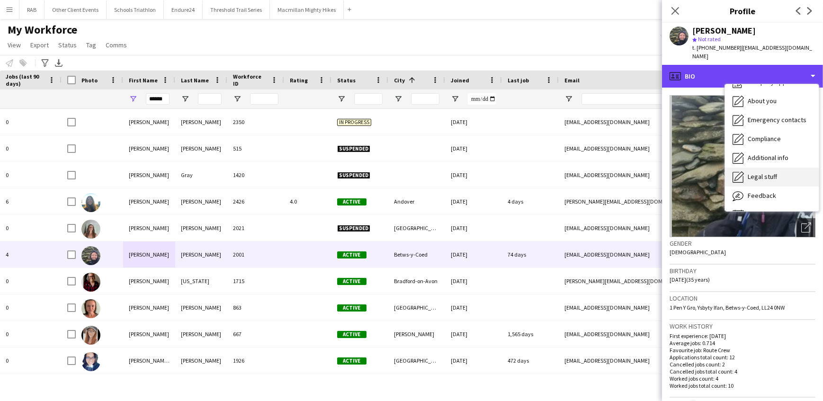
scroll to position [51, 0]
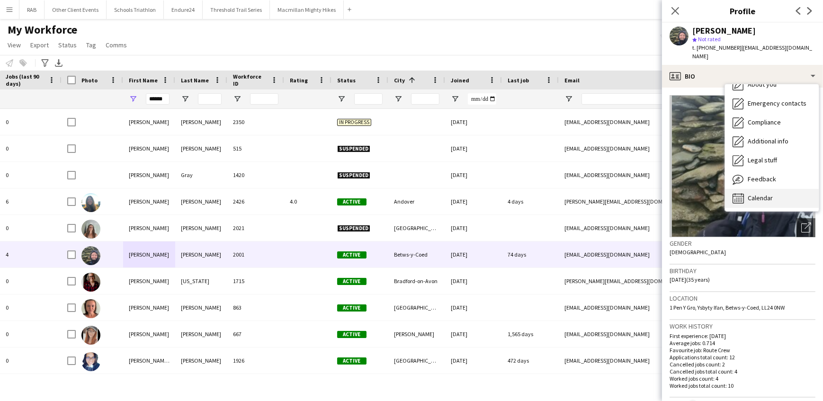
click at [755, 194] on span "Calendar" at bounding box center [760, 198] width 25 height 9
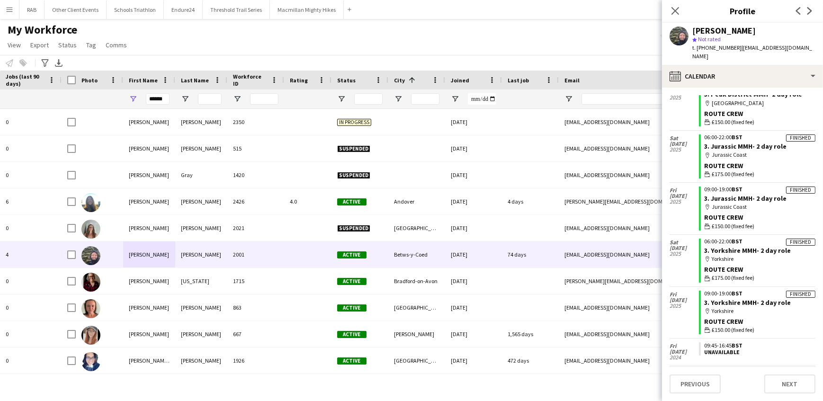
scroll to position [129, 0]
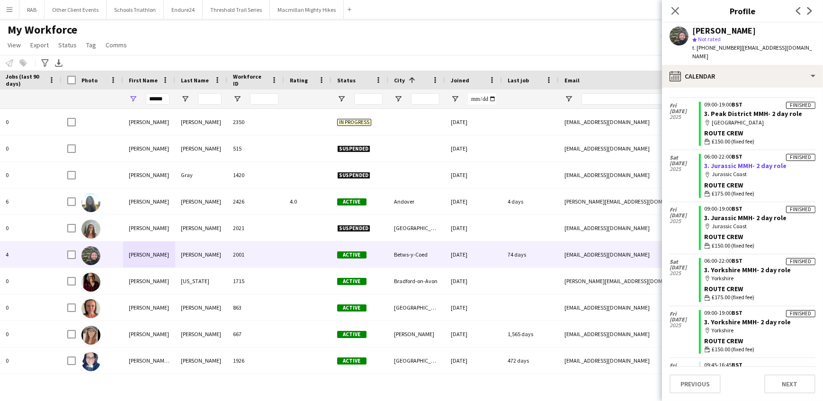
click at [727, 161] on link "3. Jurassic MMH- 2 day role" at bounding box center [746, 165] width 82 height 9
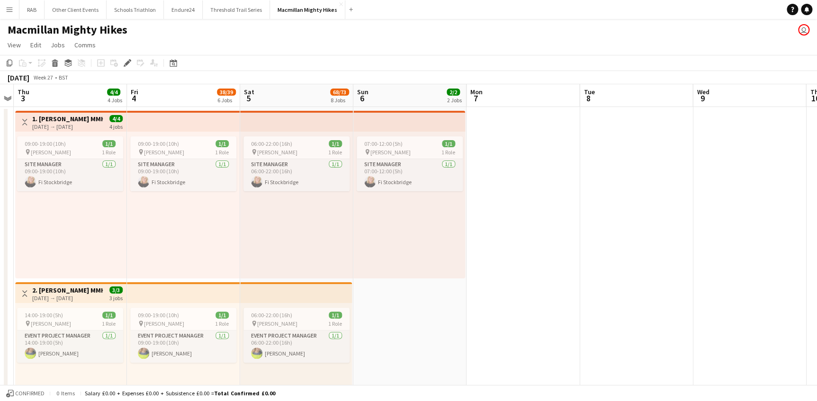
click at [14, 9] on button "Menu" at bounding box center [9, 9] width 19 height 19
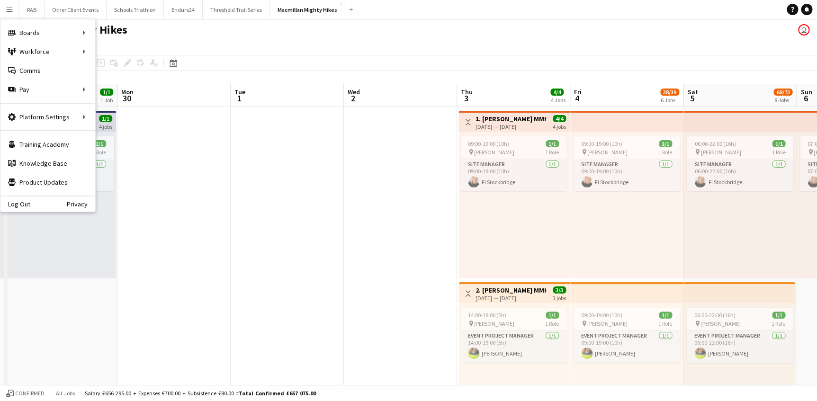
drag, startPoint x: 188, startPoint y: 98, endPoint x: 667, endPoint y: 86, distance: 478.4
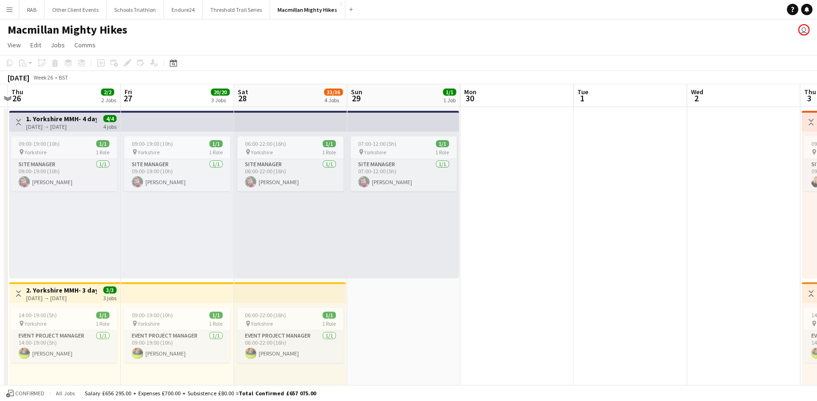
drag, startPoint x: 308, startPoint y: 87, endPoint x: 554, endPoint y: 87, distance: 246.2
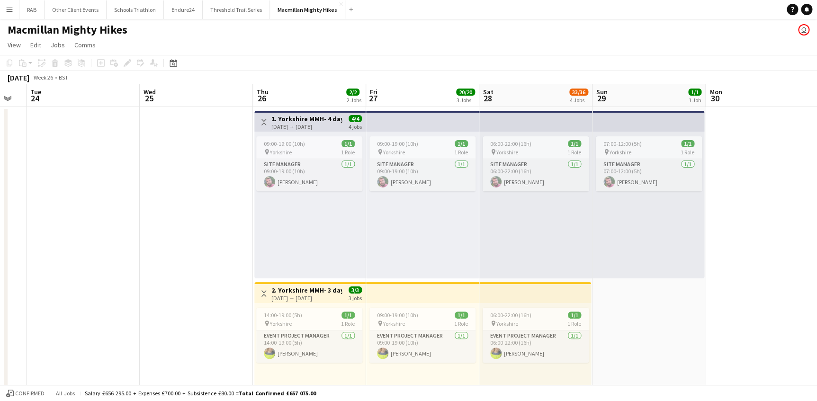
scroll to position [0, 198]
drag, startPoint x: 221, startPoint y: 87, endPoint x: 469, endPoint y: 89, distance: 247.6
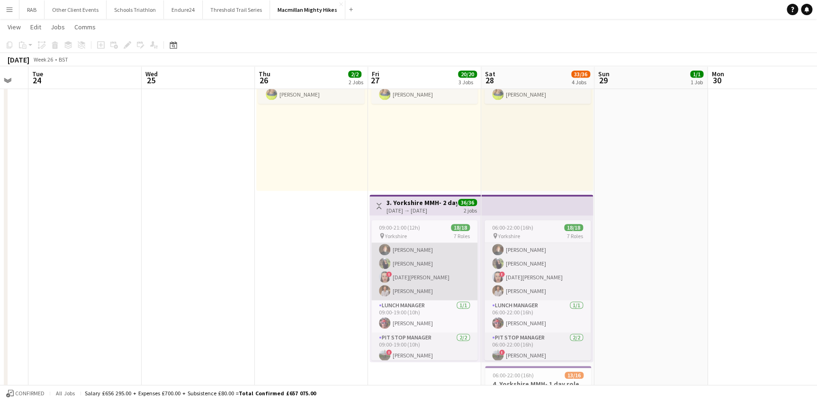
scroll to position [0, 0]
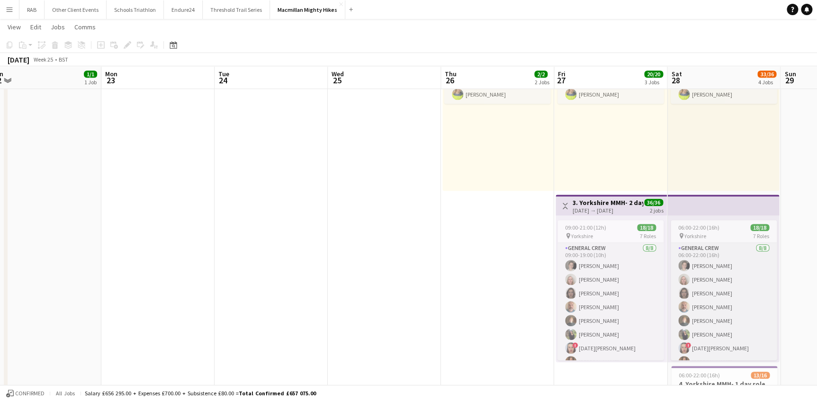
drag, startPoint x: 161, startPoint y: 79, endPoint x: 597, endPoint y: 78, distance: 436.1
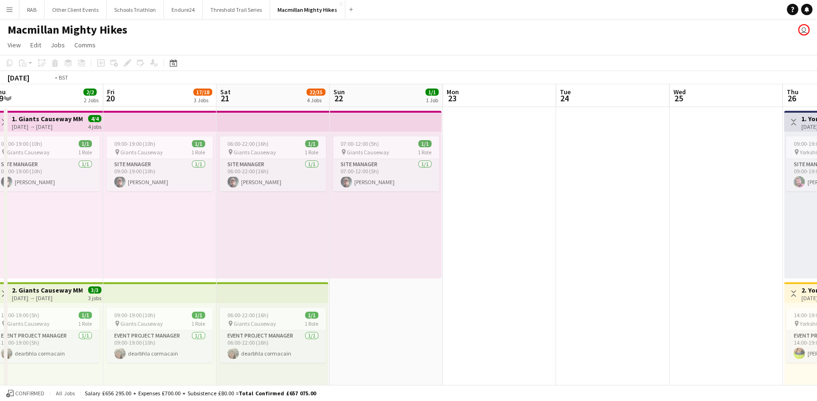
drag, startPoint x: 113, startPoint y: 89, endPoint x: 601, endPoint y: 97, distance: 488.2
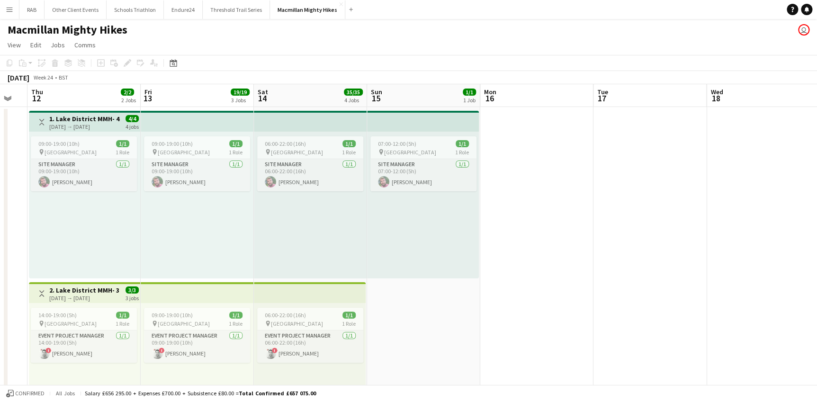
drag, startPoint x: 186, startPoint y: 89, endPoint x: 652, endPoint y: 83, distance: 466.4
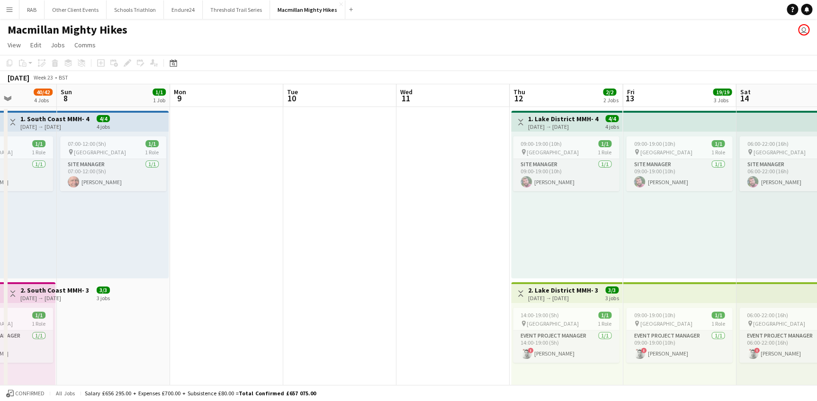
drag, startPoint x: 217, startPoint y: 92, endPoint x: 413, endPoint y: 104, distance: 196.9
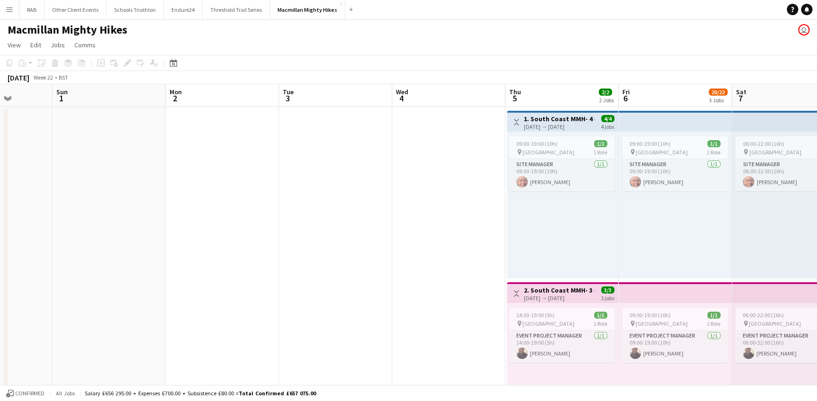
drag, startPoint x: 135, startPoint y: 98, endPoint x: 346, endPoint y: 106, distance: 210.8
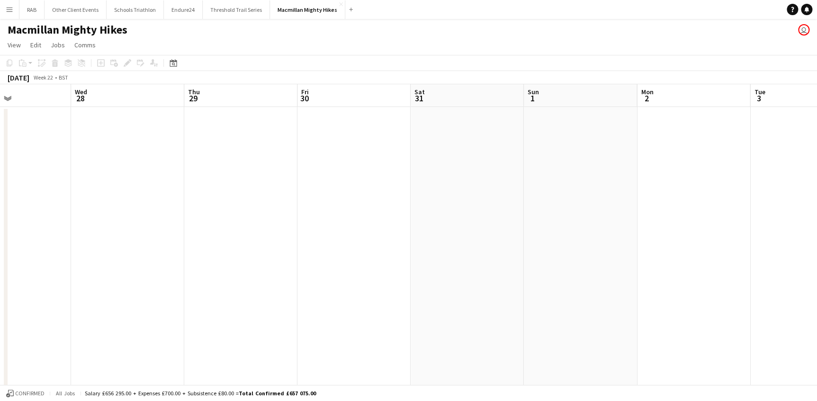
drag, startPoint x: 124, startPoint y: 98, endPoint x: 617, endPoint y: 96, distance: 492.9
drag, startPoint x: 244, startPoint y: 97, endPoint x: 661, endPoint y: 90, distance: 416.7
drag, startPoint x: 251, startPoint y: 94, endPoint x: 824, endPoint y: 92, distance: 572.9
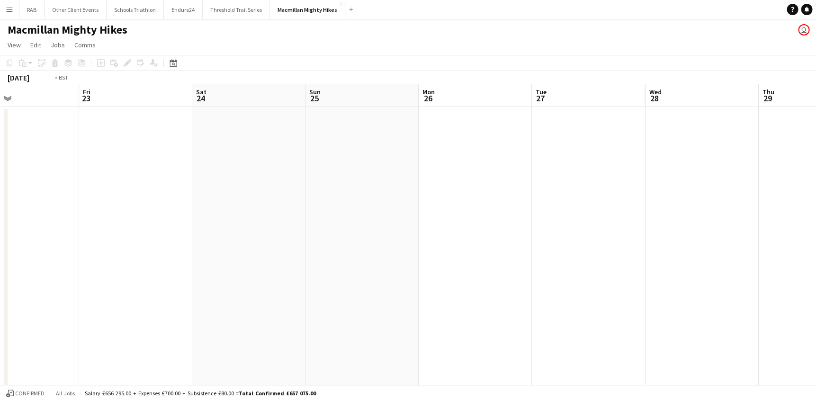
drag, startPoint x: 724, startPoint y: 100, endPoint x: 559, endPoint y: 94, distance: 164.9
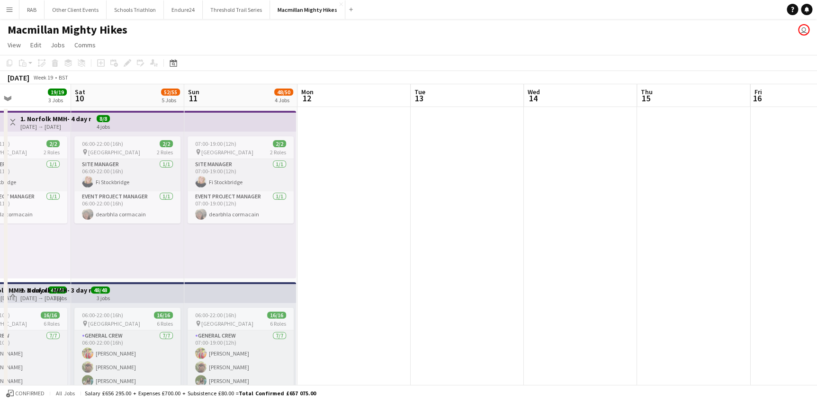
drag, startPoint x: 266, startPoint y: 93, endPoint x: 805, endPoint y: 80, distance: 539.5
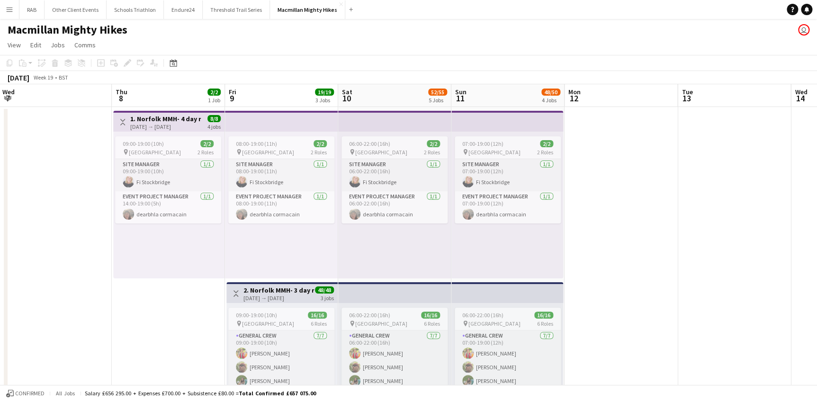
drag, startPoint x: 258, startPoint y: 100, endPoint x: 303, endPoint y: 104, distance: 45.6
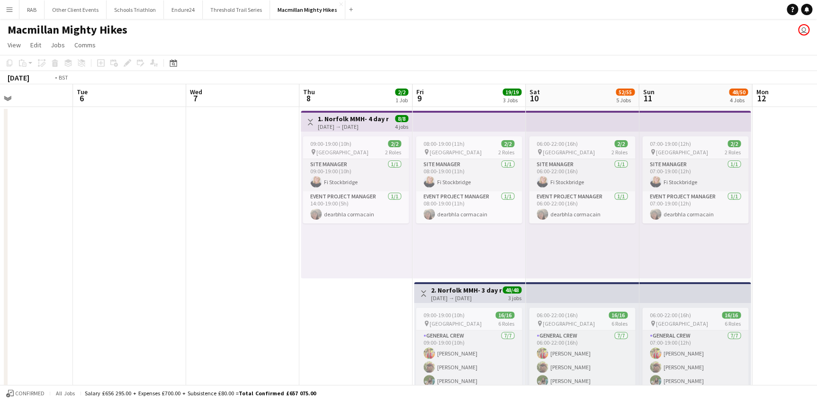
drag, startPoint x: 139, startPoint y: 89, endPoint x: 808, endPoint y: 95, distance: 669.1
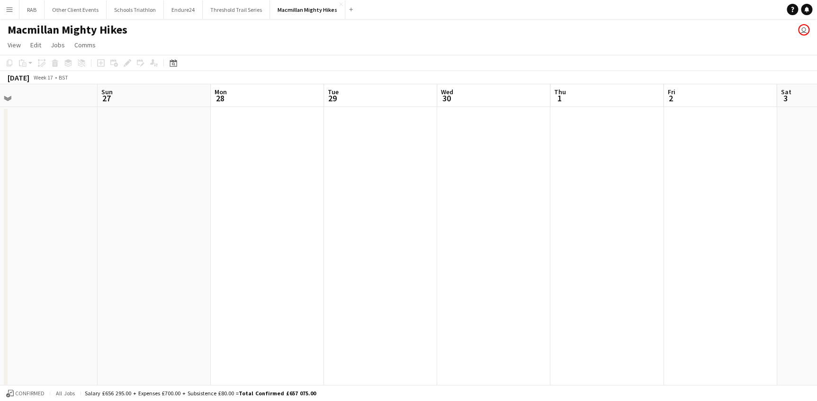
drag, startPoint x: 422, startPoint y: 87, endPoint x: 796, endPoint y: 85, distance: 374.5
drag, startPoint x: 474, startPoint y: 84, endPoint x: 707, endPoint y: 82, distance: 233.0
drag, startPoint x: 304, startPoint y: 94, endPoint x: 715, endPoint y: 102, distance: 411.5
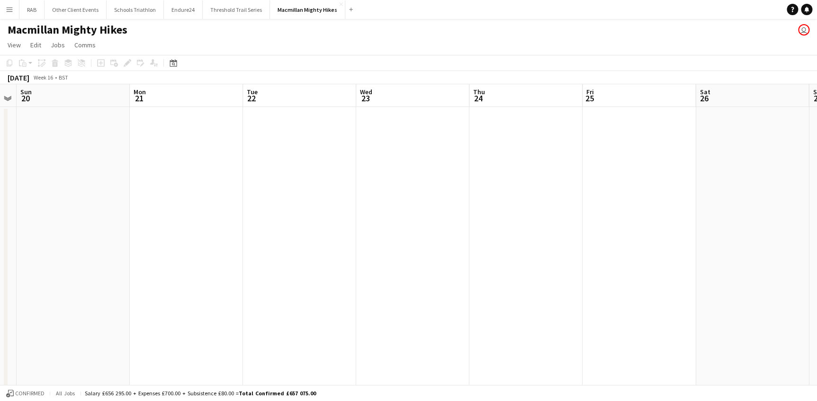
drag, startPoint x: 170, startPoint y: 93, endPoint x: 824, endPoint y: 100, distance: 653.4
drag, startPoint x: 301, startPoint y: 95, endPoint x: 824, endPoint y: 99, distance: 522.8
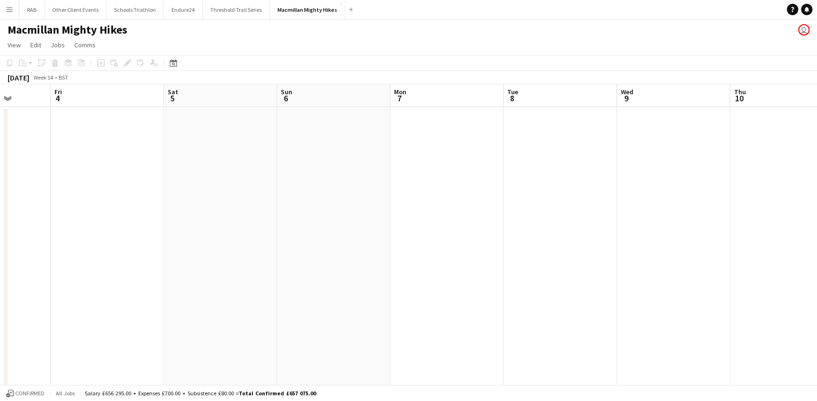
drag, startPoint x: 211, startPoint y: 96, endPoint x: 824, endPoint y: 96, distance: 613.2
drag, startPoint x: 185, startPoint y: 94, endPoint x: 795, endPoint y: 94, distance: 609.4
drag, startPoint x: 634, startPoint y: 91, endPoint x: 202, endPoint y: 97, distance: 431.9
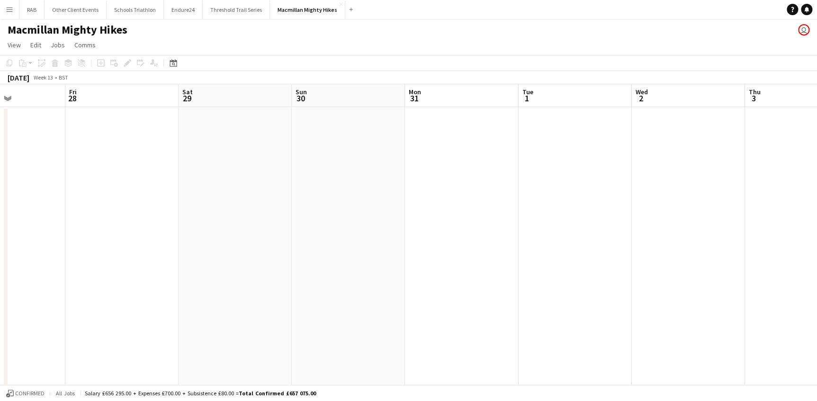
drag, startPoint x: 403, startPoint y: 91, endPoint x: 246, endPoint y: 91, distance: 157.7
drag, startPoint x: 227, startPoint y: 100, endPoint x: 235, endPoint y: 95, distance: 9.5
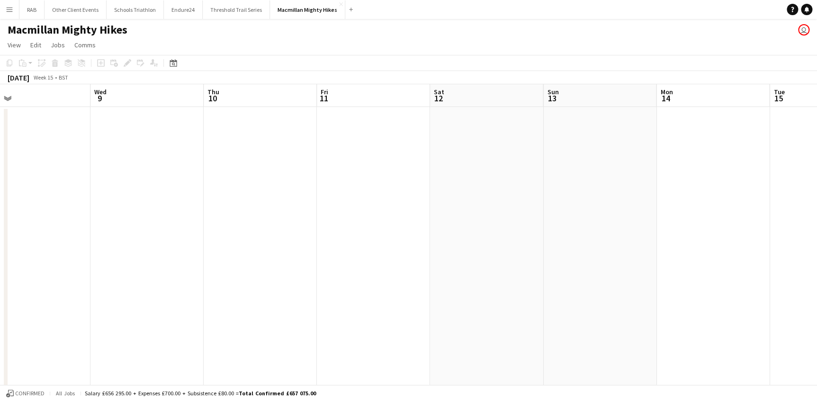
drag, startPoint x: 661, startPoint y: 92, endPoint x: 193, endPoint y: 81, distance: 467.5
drag, startPoint x: 302, startPoint y: 95, endPoint x: 164, endPoint y: 90, distance: 138.3
drag, startPoint x: 321, startPoint y: 84, endPoint x: 346, endPoint y: 81, distance: 24.3
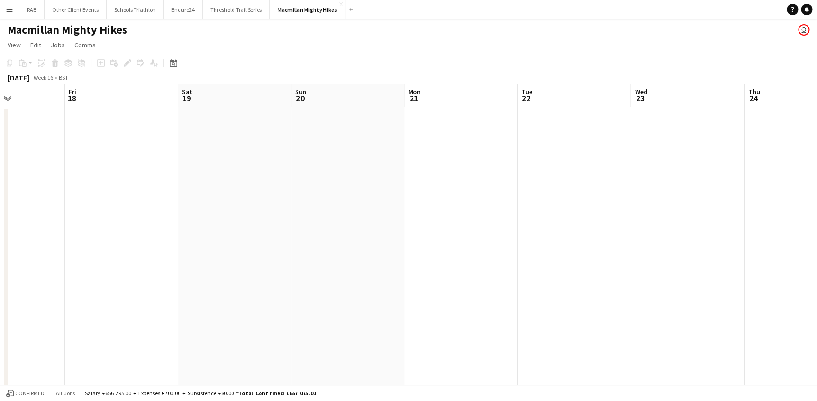
click at [293, 83] on div "April 2025 Week 16 • BST" at bounding box center [408, 77] width 817 height 13
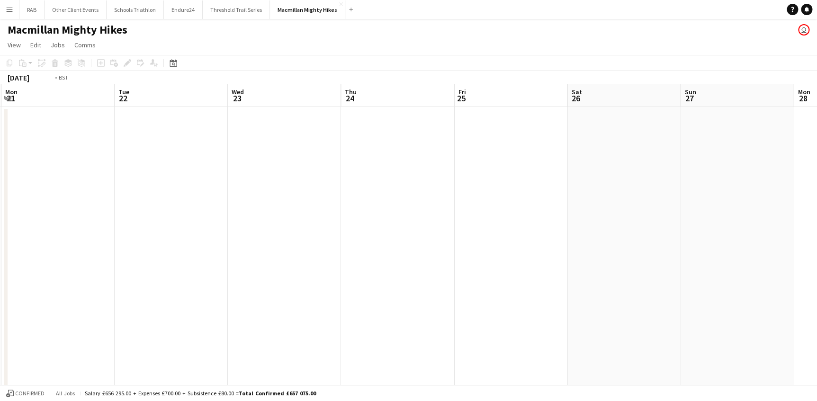
drag, startPoint x: 772, startPoint y: 86, endPoint x: 302, endPoint y: 106, distance: 470.6
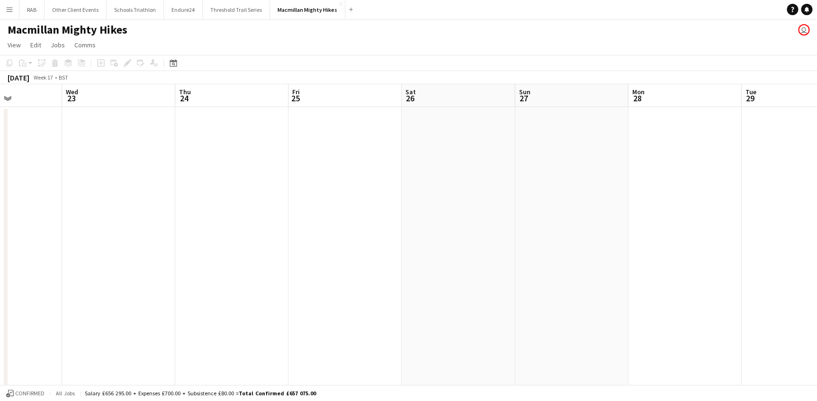
drag, startPoint x: 666, startPoint y: 98, endPoint x: 128, endPoint y: 98, distance: 537.9
drag
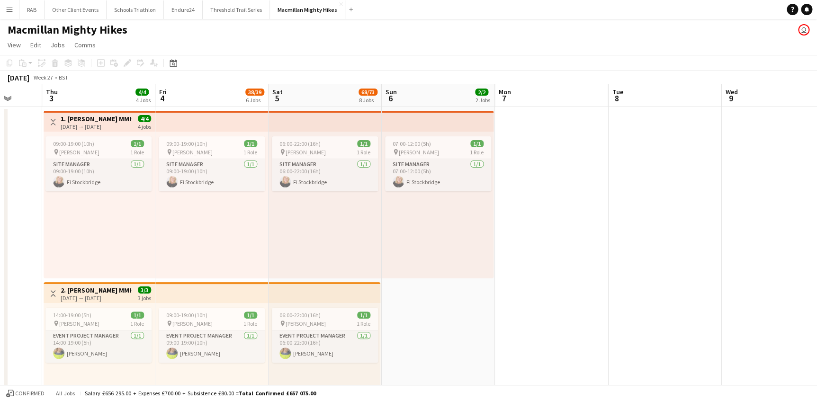
scroll to position [0, 290]
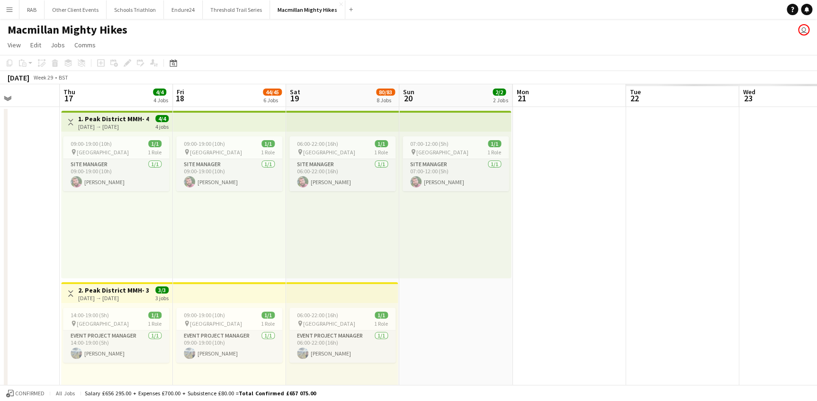
scroll to position [0, 385]
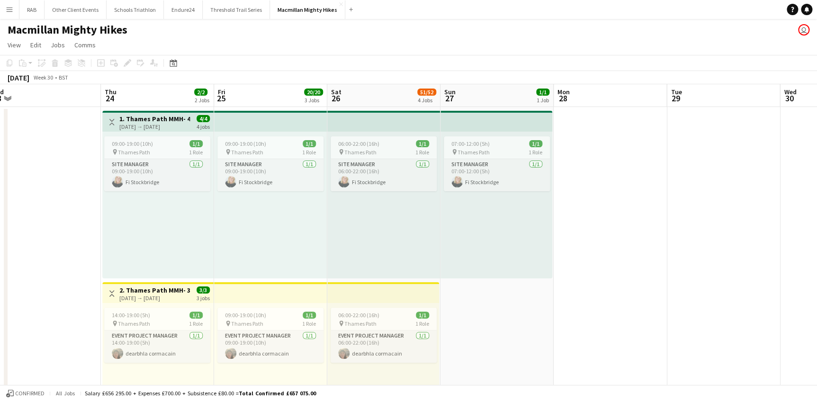
scroll to position [0, 252]
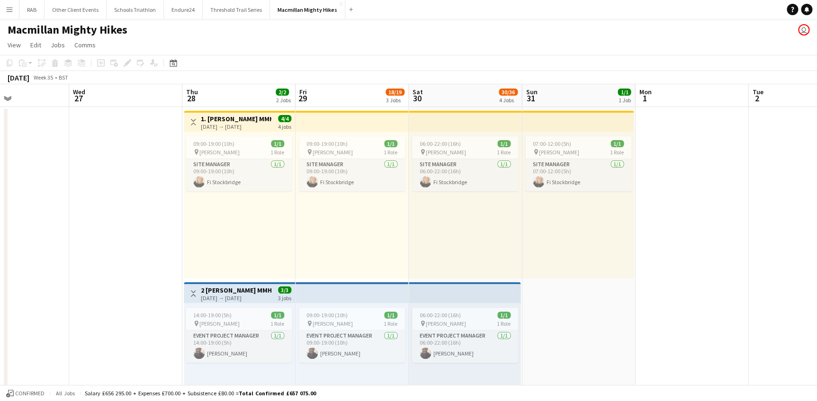
scroll to position [0, 385]
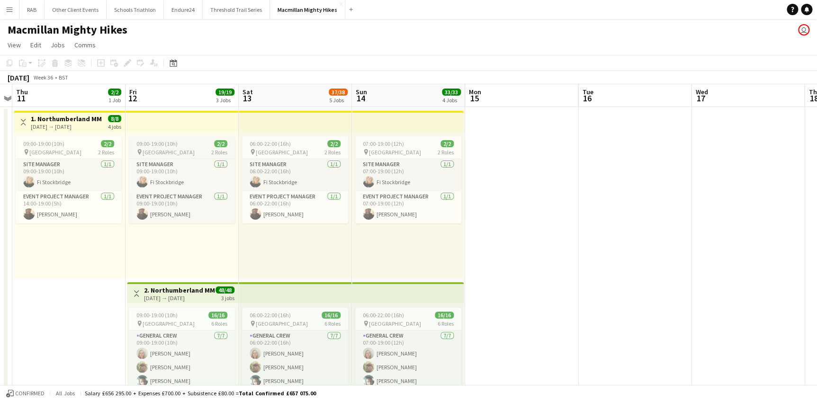
scroll to position [0, 333]
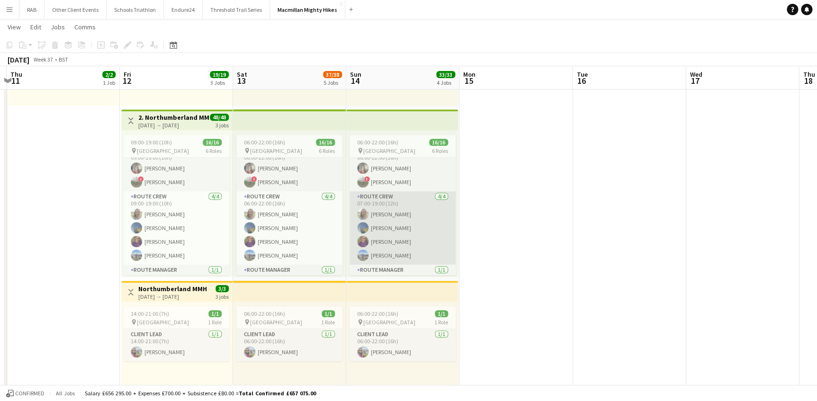
scroll to position [172, 0]
